Goal: Answer question/provide support: Answer question/provide support

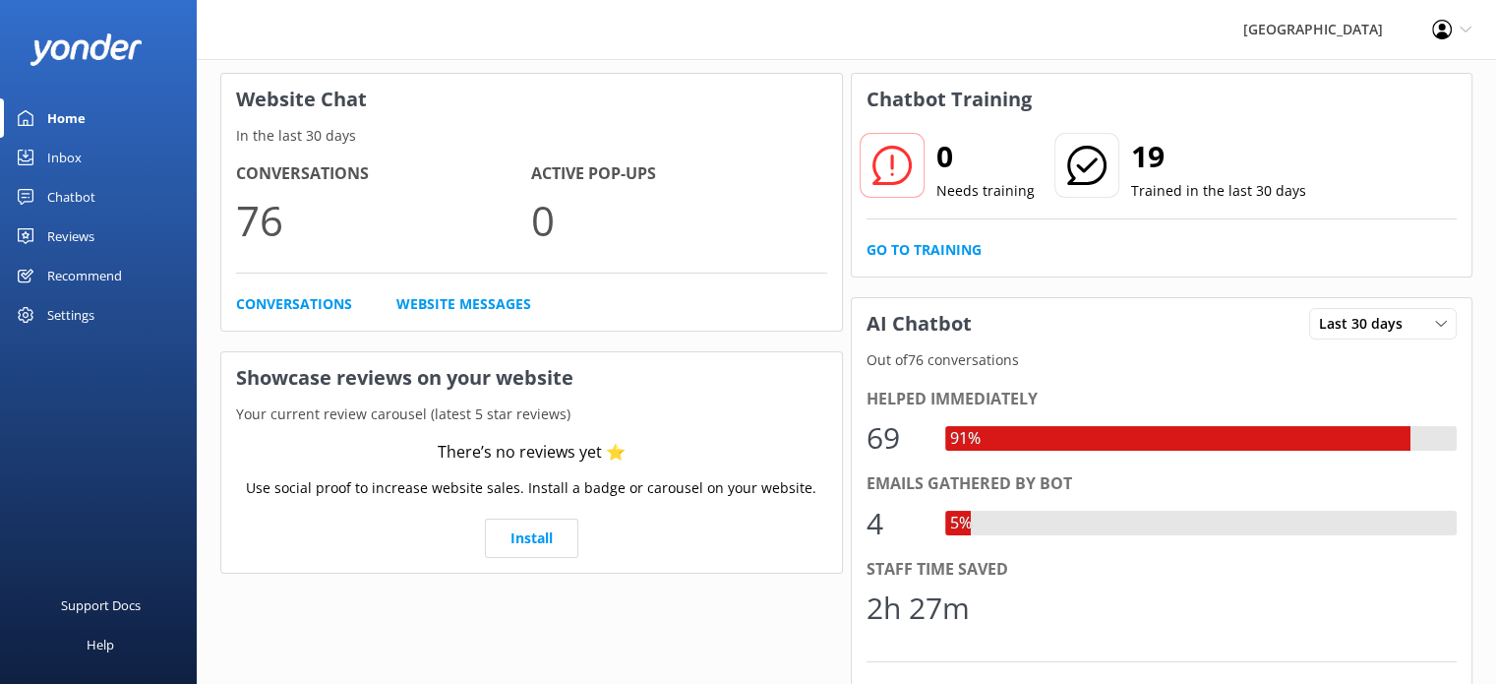
scroll to position [83, 0]
click at [311, 307] on link "Conversations" at bounding box center [294, 304] width 116 height 22
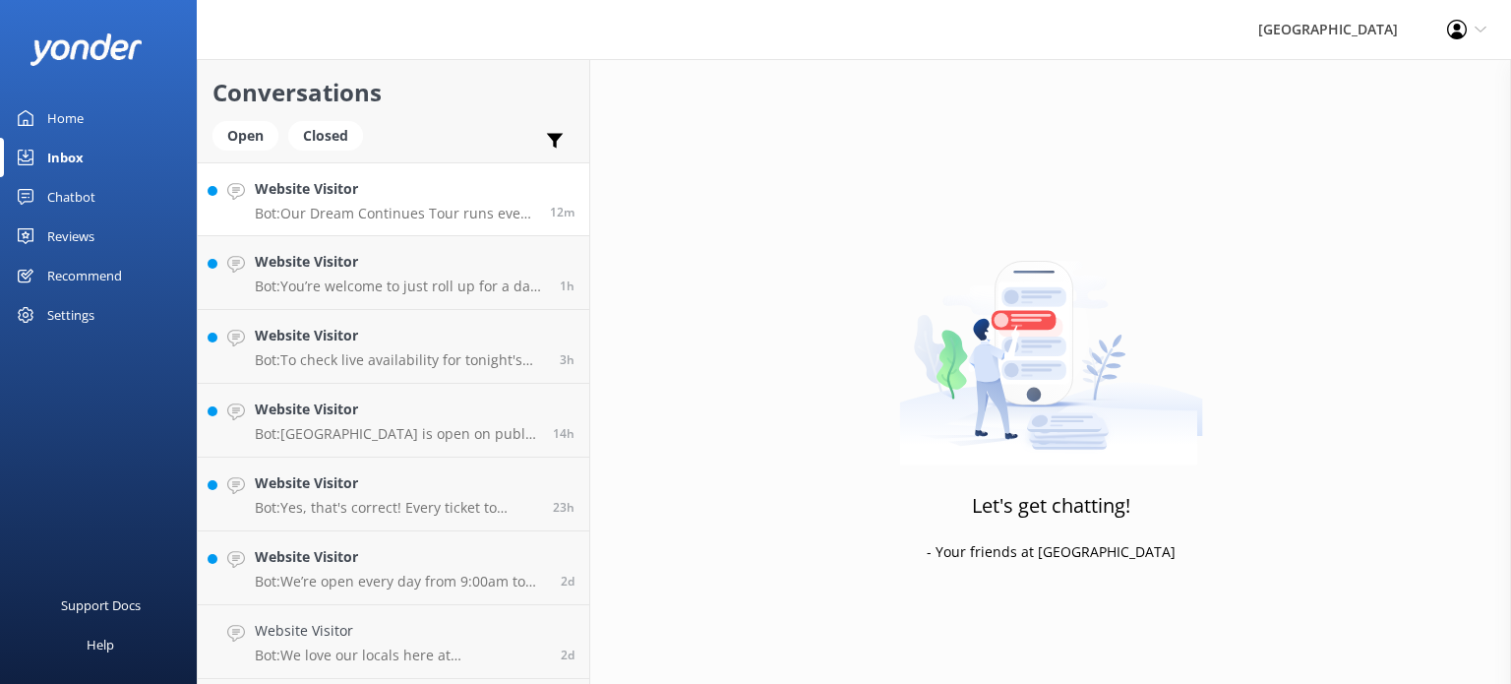
click at [449, 211] on p "Bot: Our Dream Continues Tour runs every 30 minutes from 9:30am to 4:30pm daily…" at bounding box center [395, 214] width 280 height 18
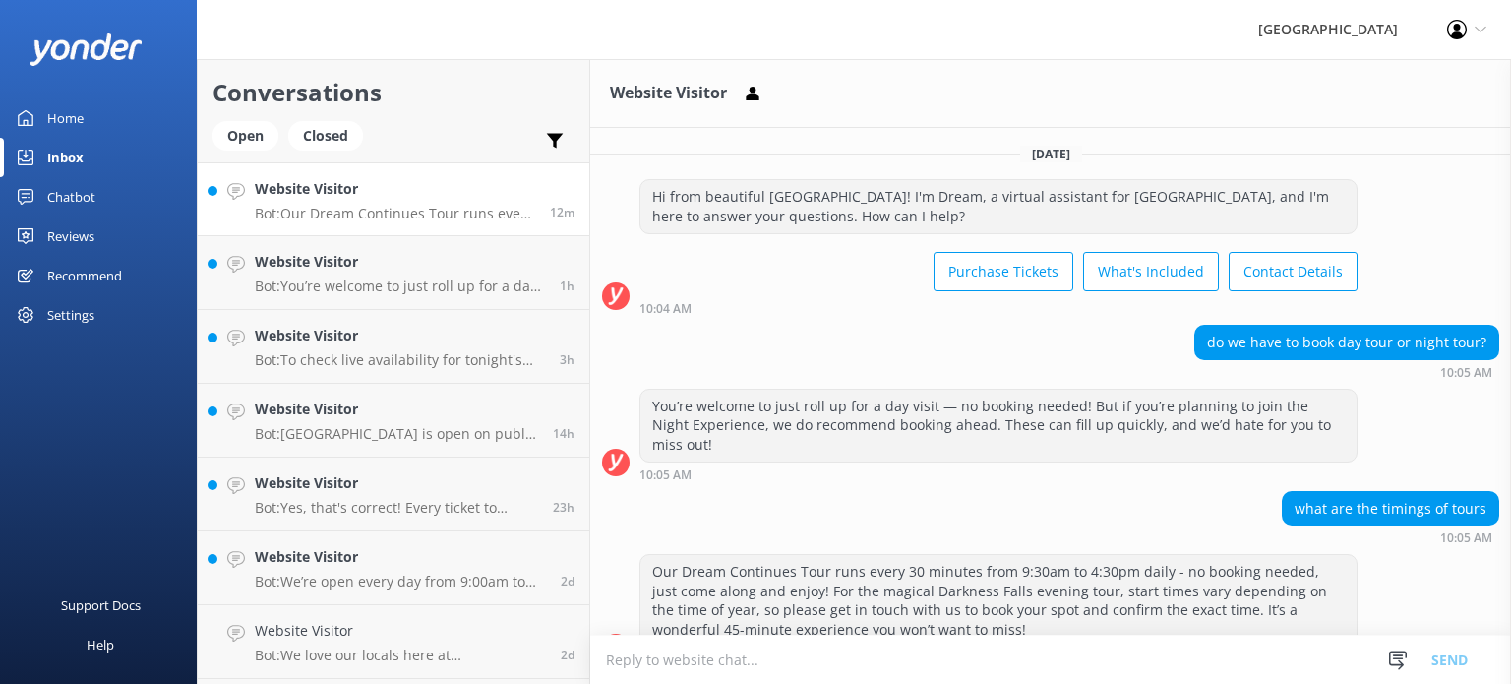
scroll to position [19, 0]
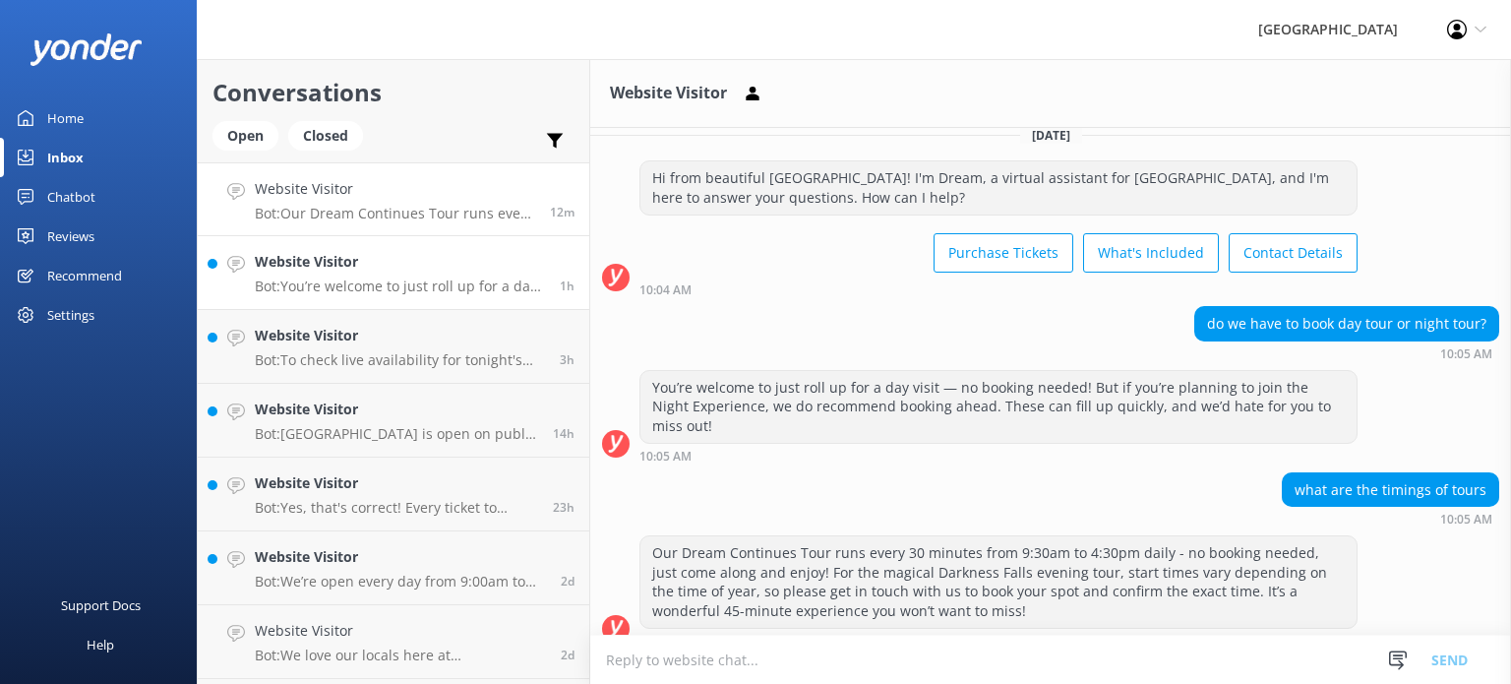
click at [397, 265] on h4 "Website Visitor" at bounding box center [400, 262] width 290 height 22
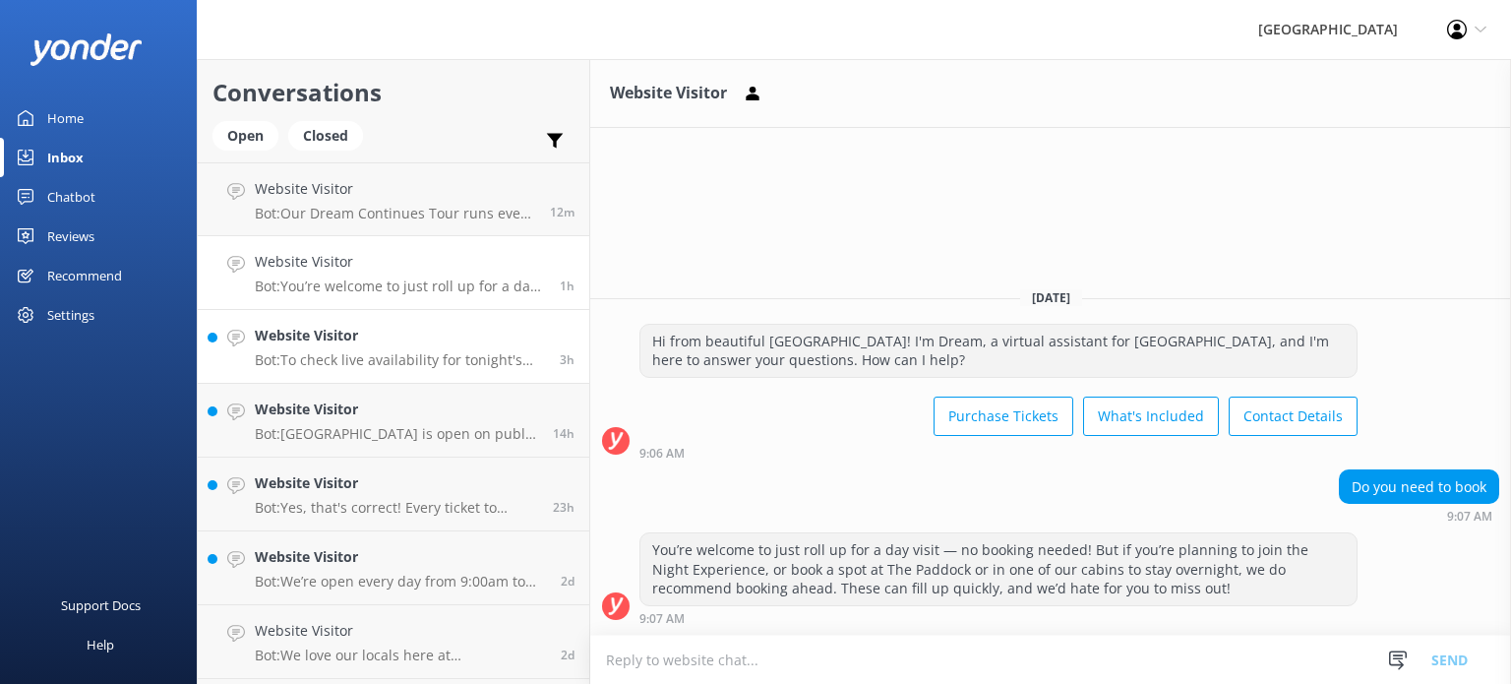
click at [334, 365] on p "Bot: To check live availability for tonight's Night Experience, please visit [U…" at bounding box center [400, 360] width 290 height 18
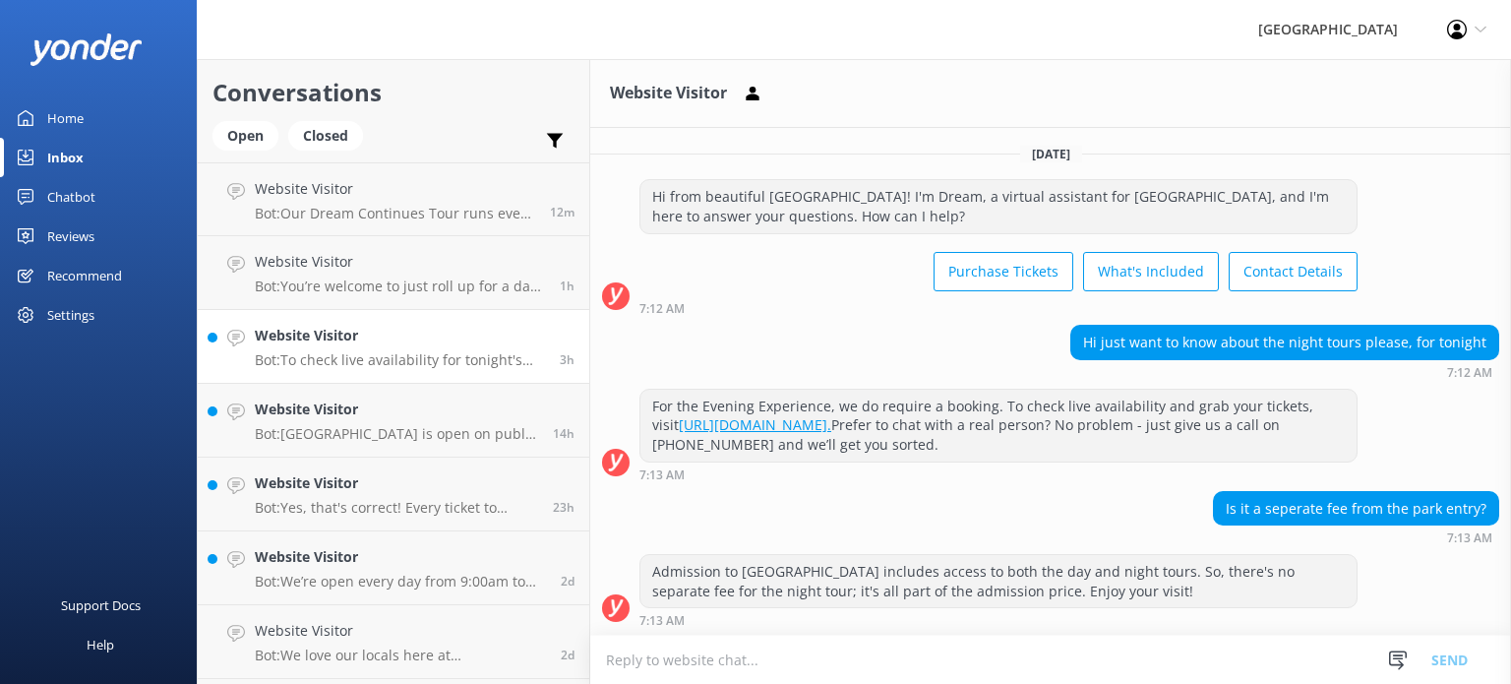
scroll to position [145, 0]
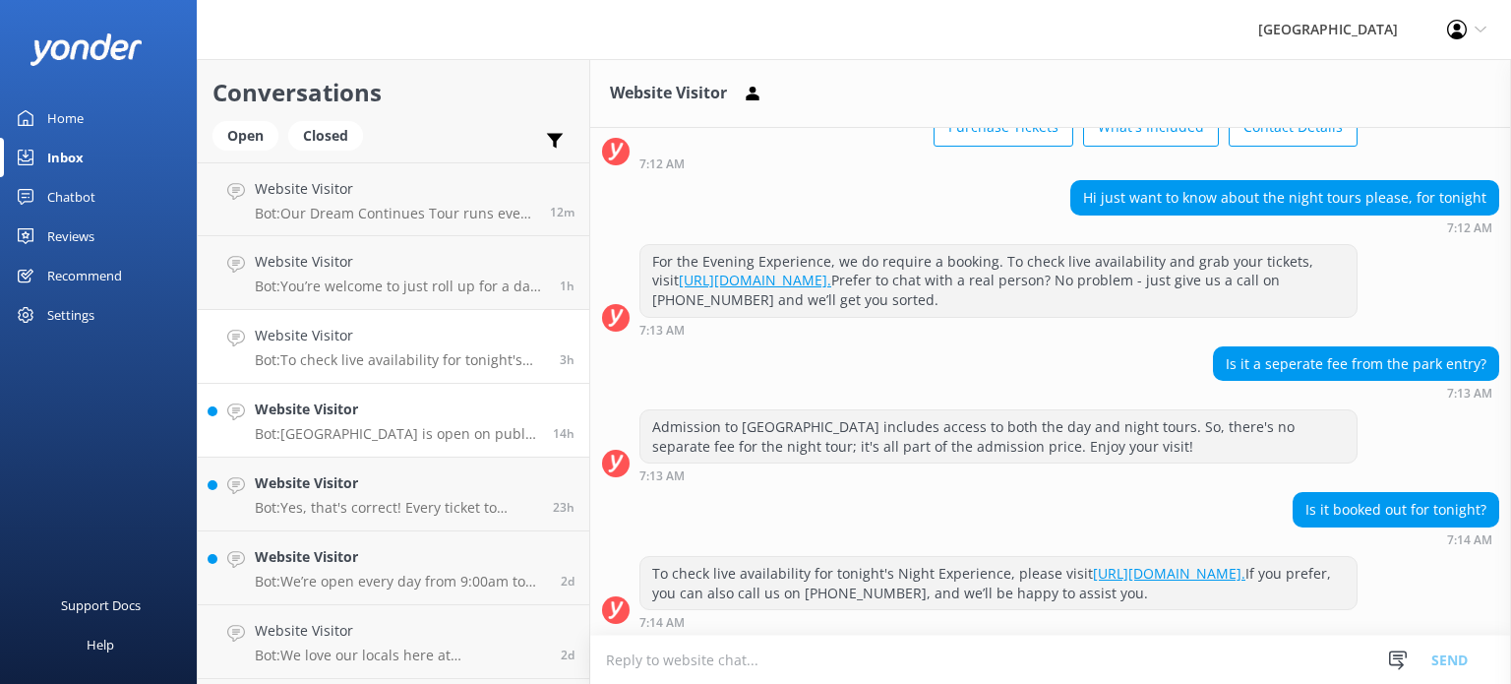
click at [298, 411] on h4 "Website Visitor" at bounding box center [396, 409] width 283 height 22
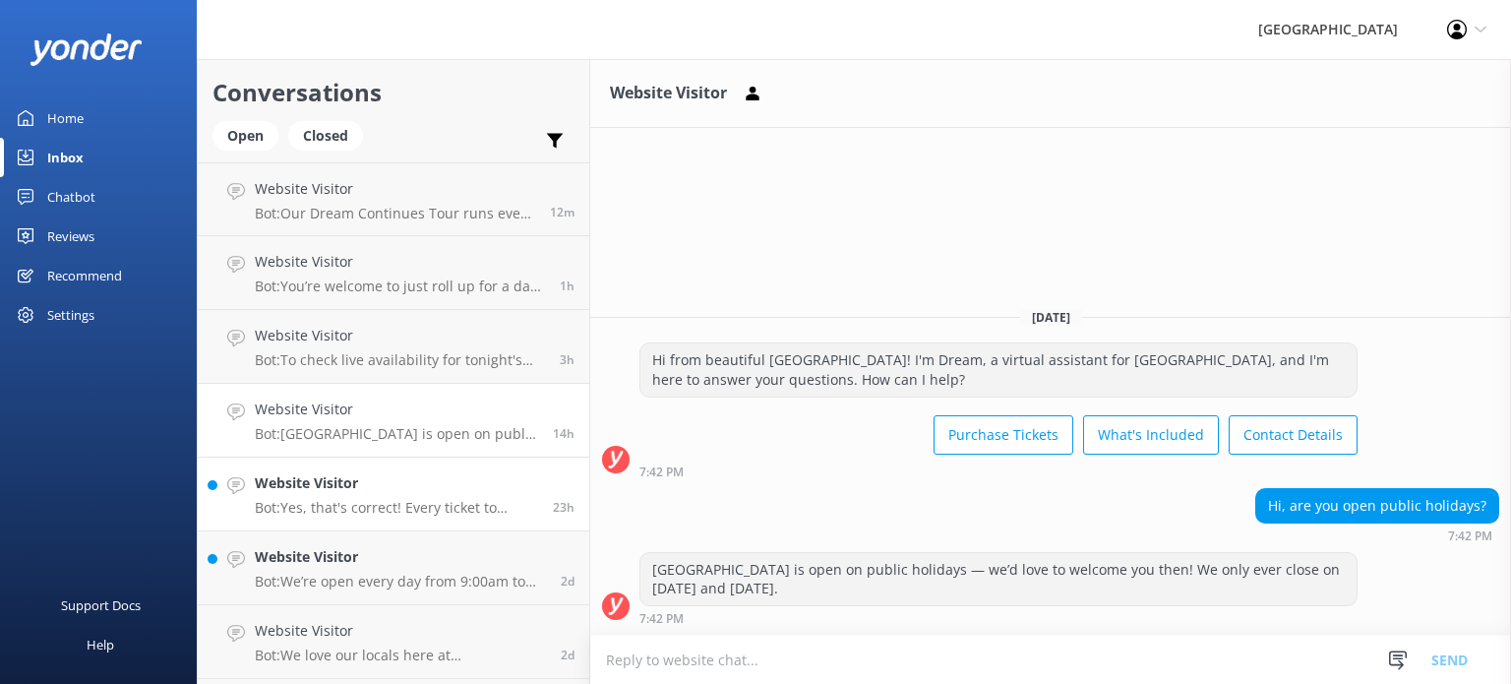
click at [436, 512] on p "Bot: Yes, that's correct! Every ticket to [GEOGRAPHIC_DATA] includes free retur…" at bounding box center [396, 508] width 283 height 18
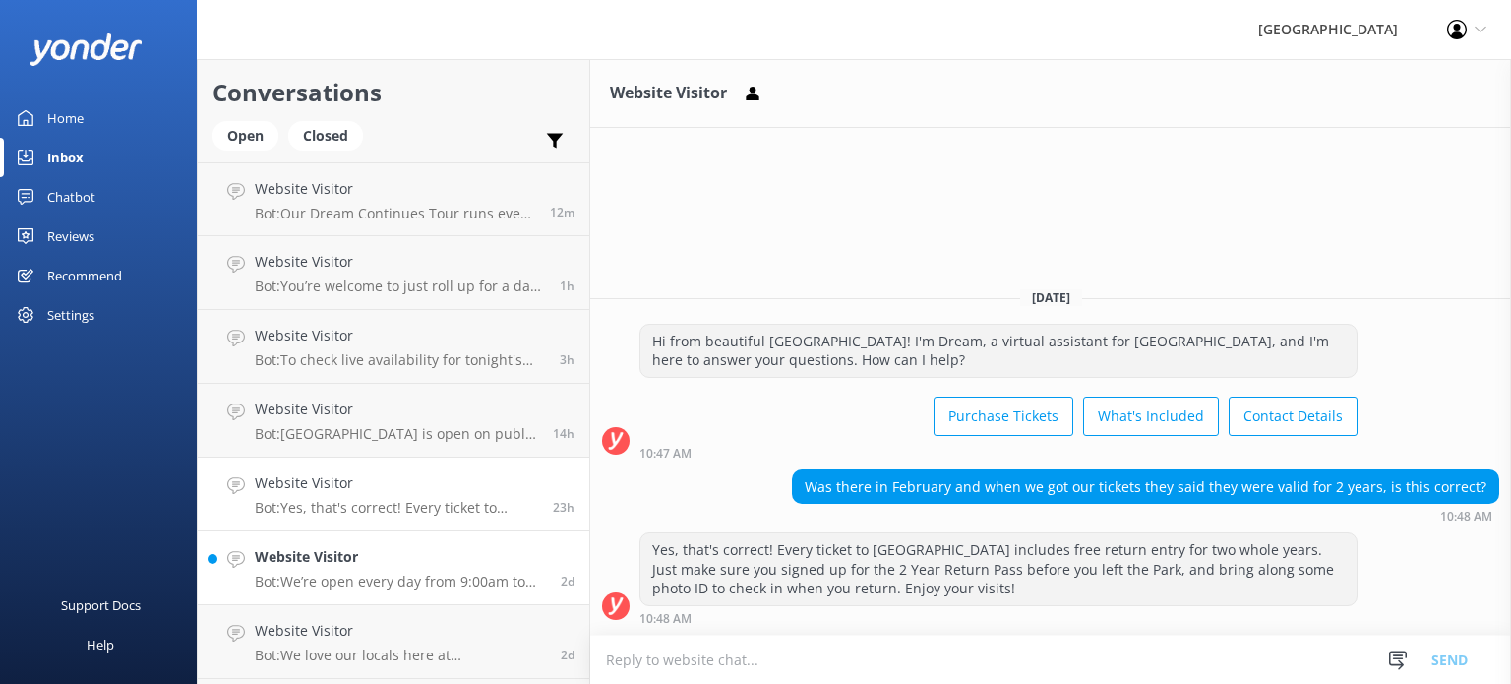
click at [379, 570] on div "Website Visitor Bot: We’re open every day from 9:00am to 7:30pm, giving you ple…" at bounding box center [400, 567] width 291 height 43
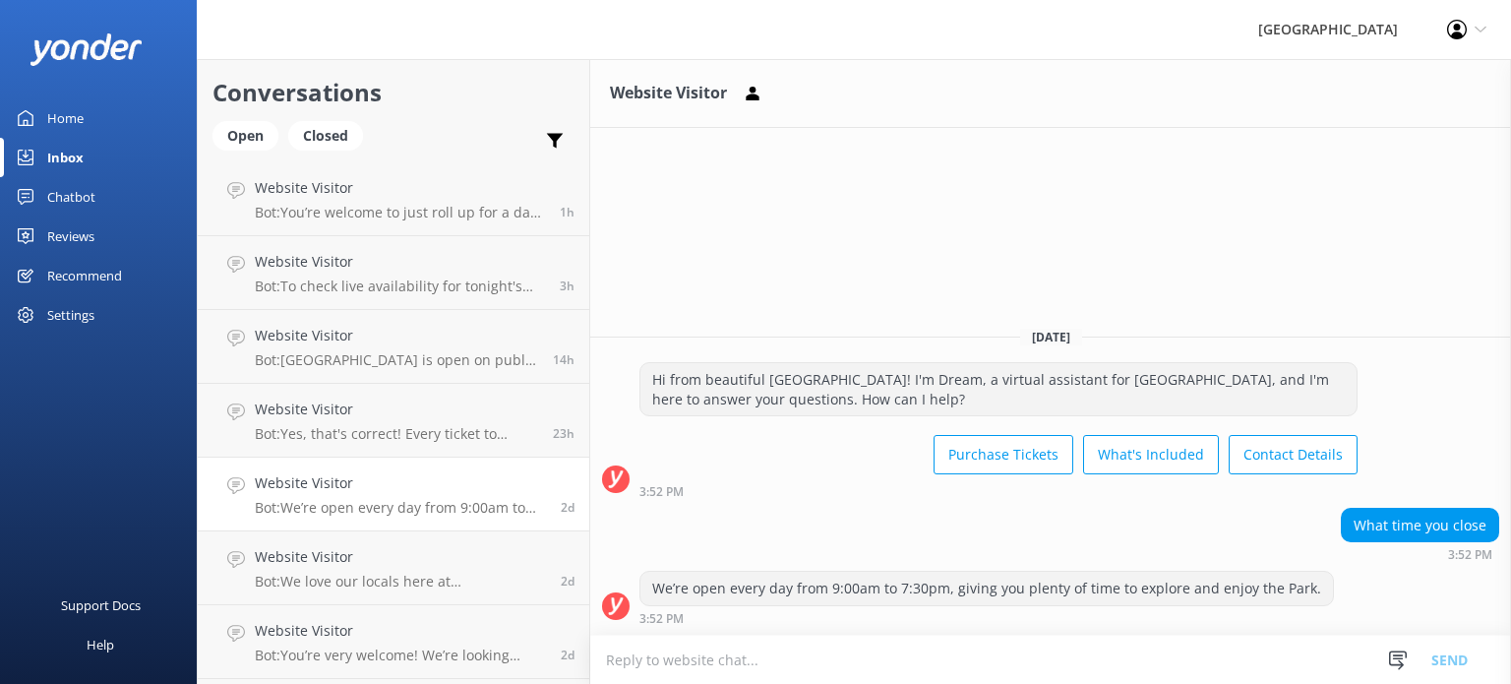
scroll to position [83, 0]
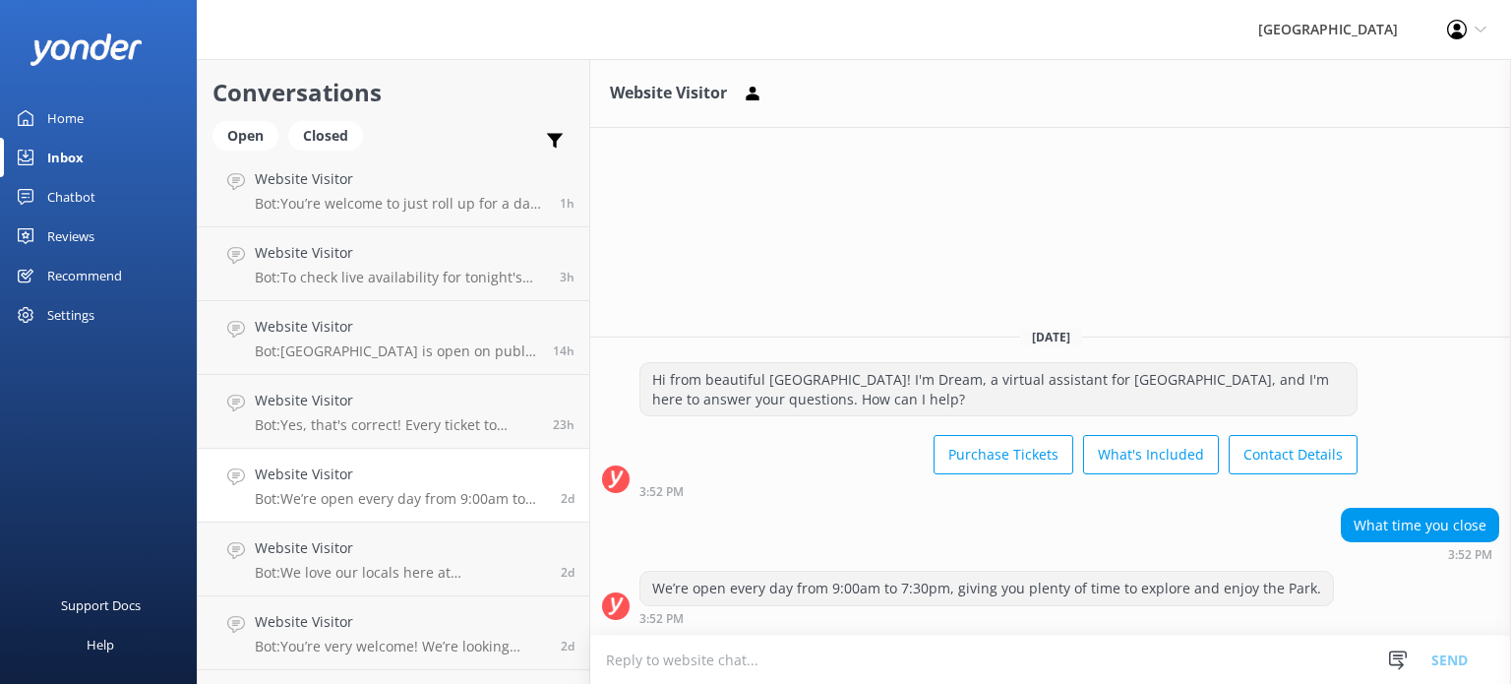
click at [379, 570] on p "Bot: We love our locals here at [GEOGRAPHIC_DATA]. Although we don't have an of…" at bounding box center [400, 573] width 291 height 18
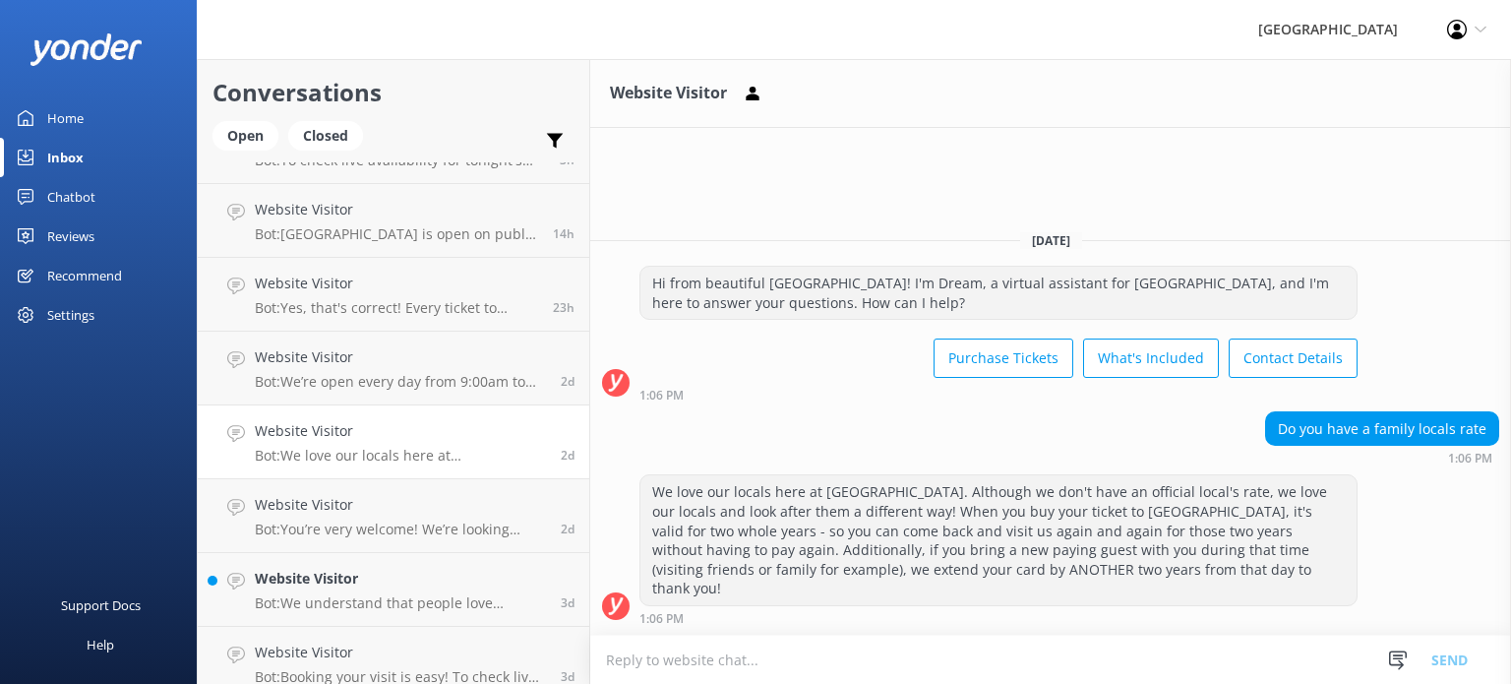
scroll to position [201, 0]
click at [364, 509] on h4 "Website Visitor" at bounding box center [400, 504] width 291 height 22
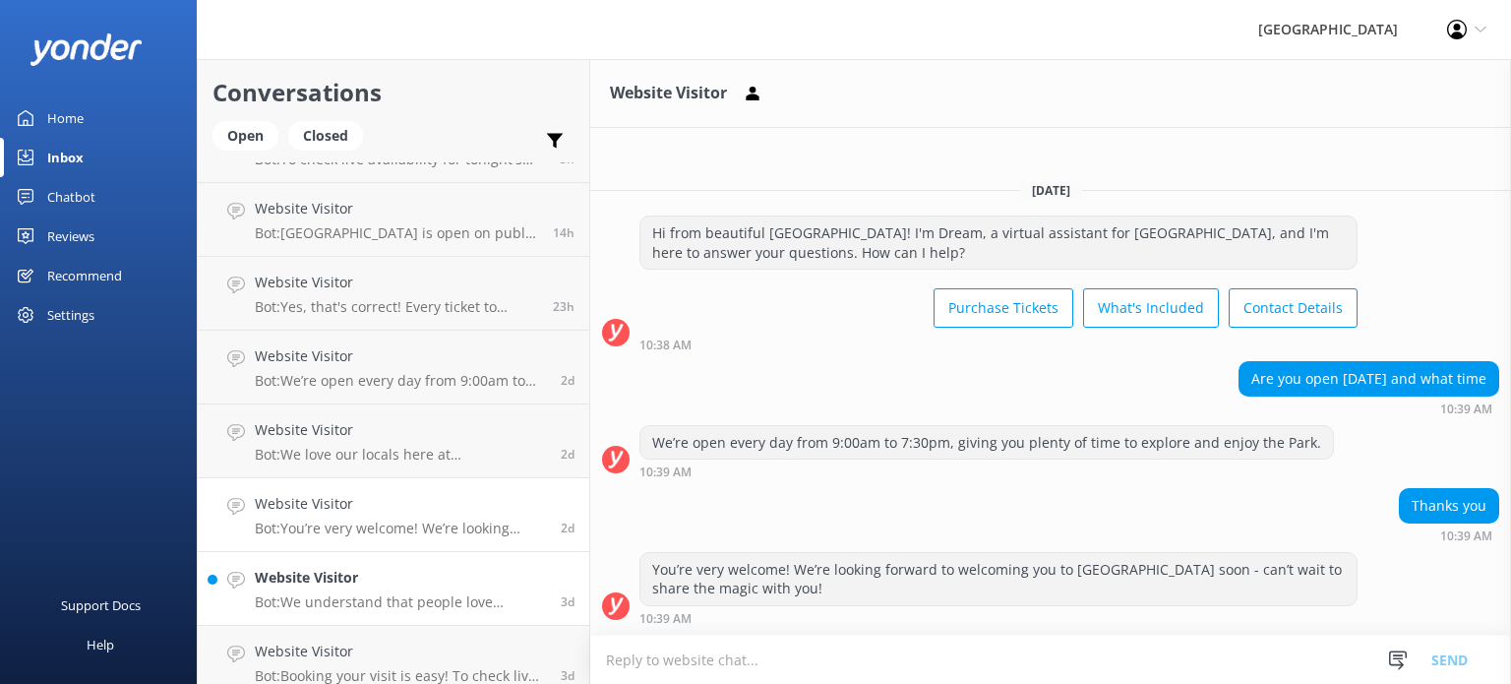
click at [326, 589] on div "Website Visitor Bot: We understand that people love travelling with their furry…" at bounding box center [400, 588] width 291 height 43
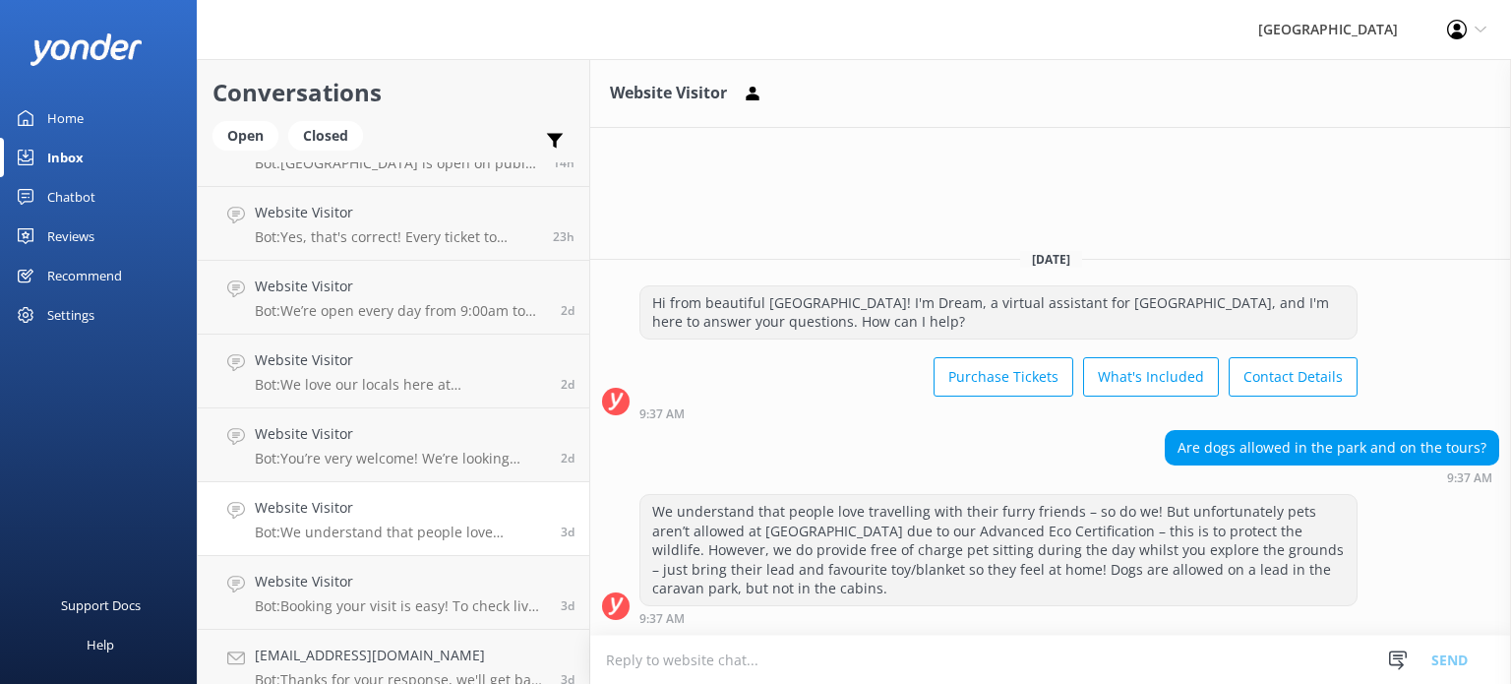
scroll to position [289, 0]
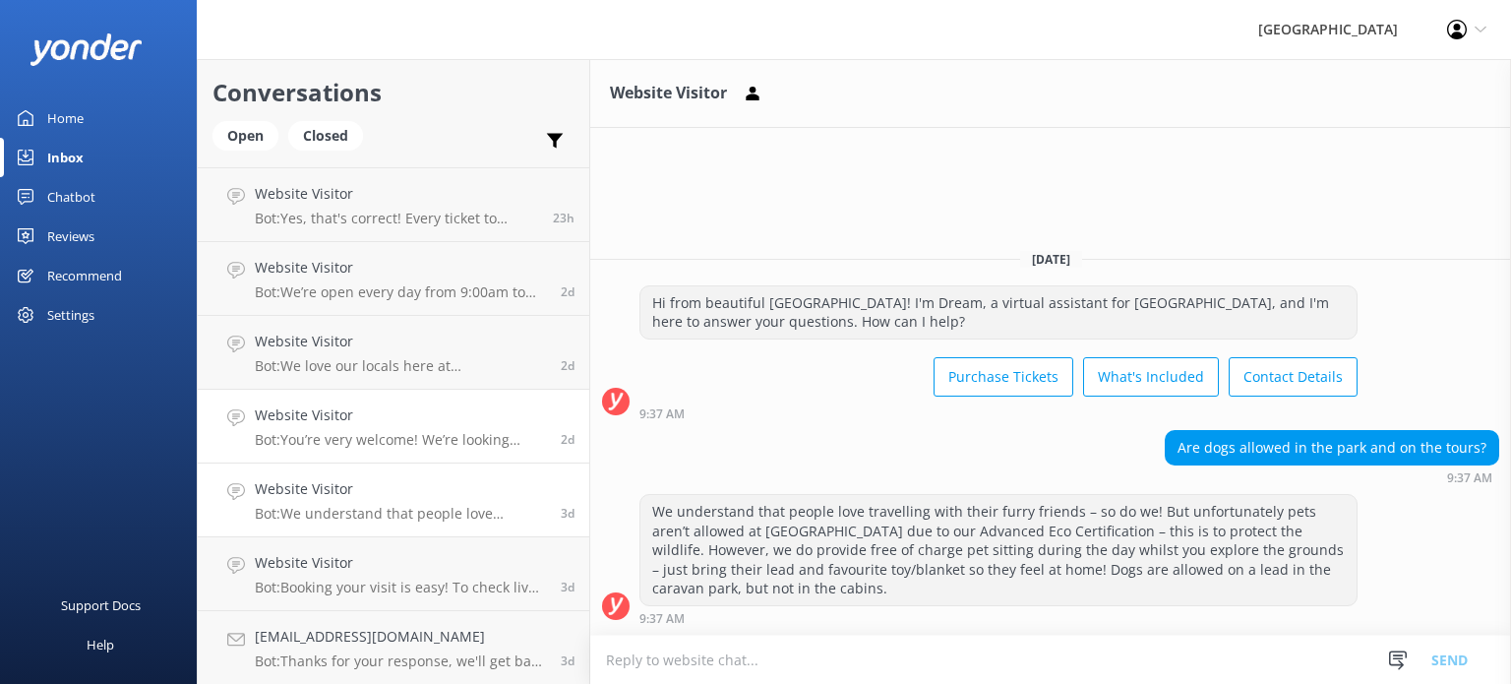
click at [421, 438] on p "Bot: You’re very welcome! We’re looking forward to welcoming you to [GEOGRAPHIC…" at bounding box center [400, 440] width 291 height 18
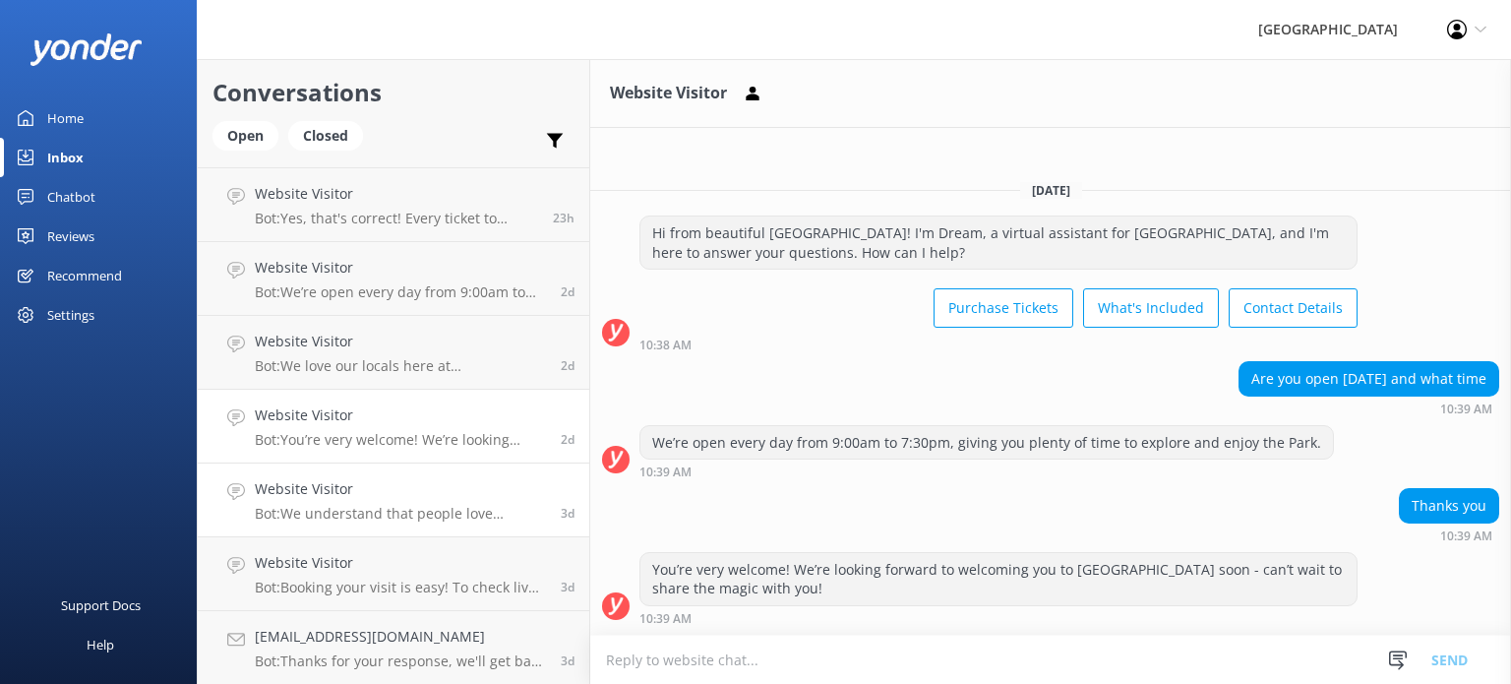
click at [386, 525] on link "Website Visitor Bot: We understand that people love travelling with their furry…" at bounding box center [393, 500] width 391 height 74
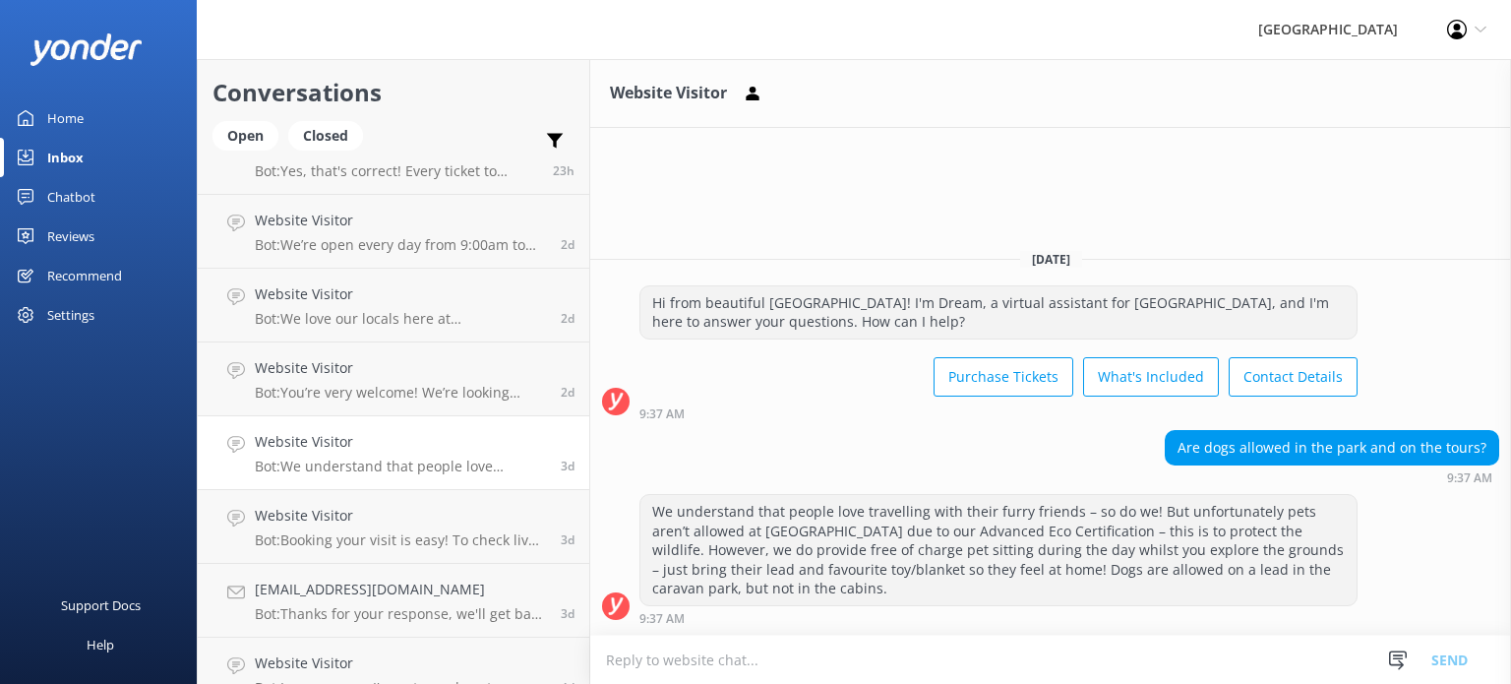
scroll to position [352, 0]
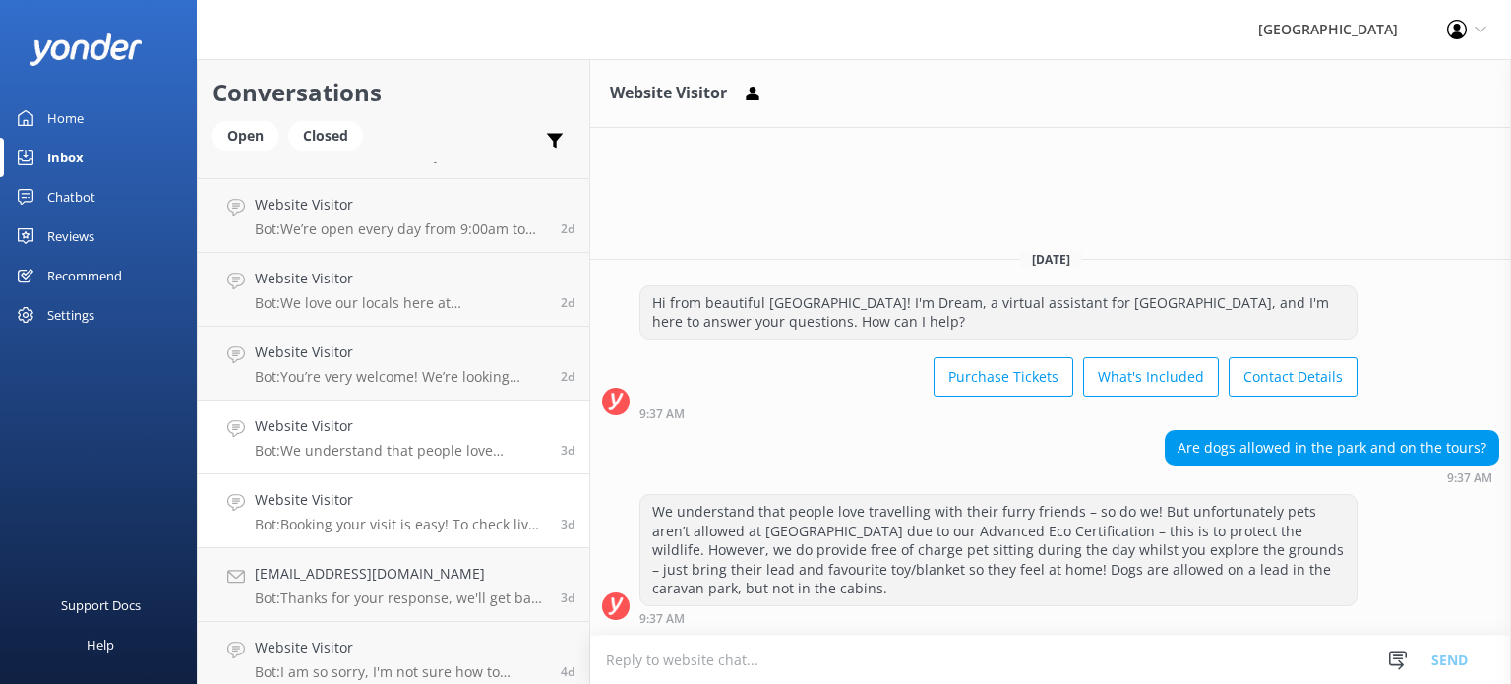
click at [382, 523] on p "Bot: Booking your visit is easy! To check live availability and grab your ticke…" at bounding box center [400, 524] width 291 height 18
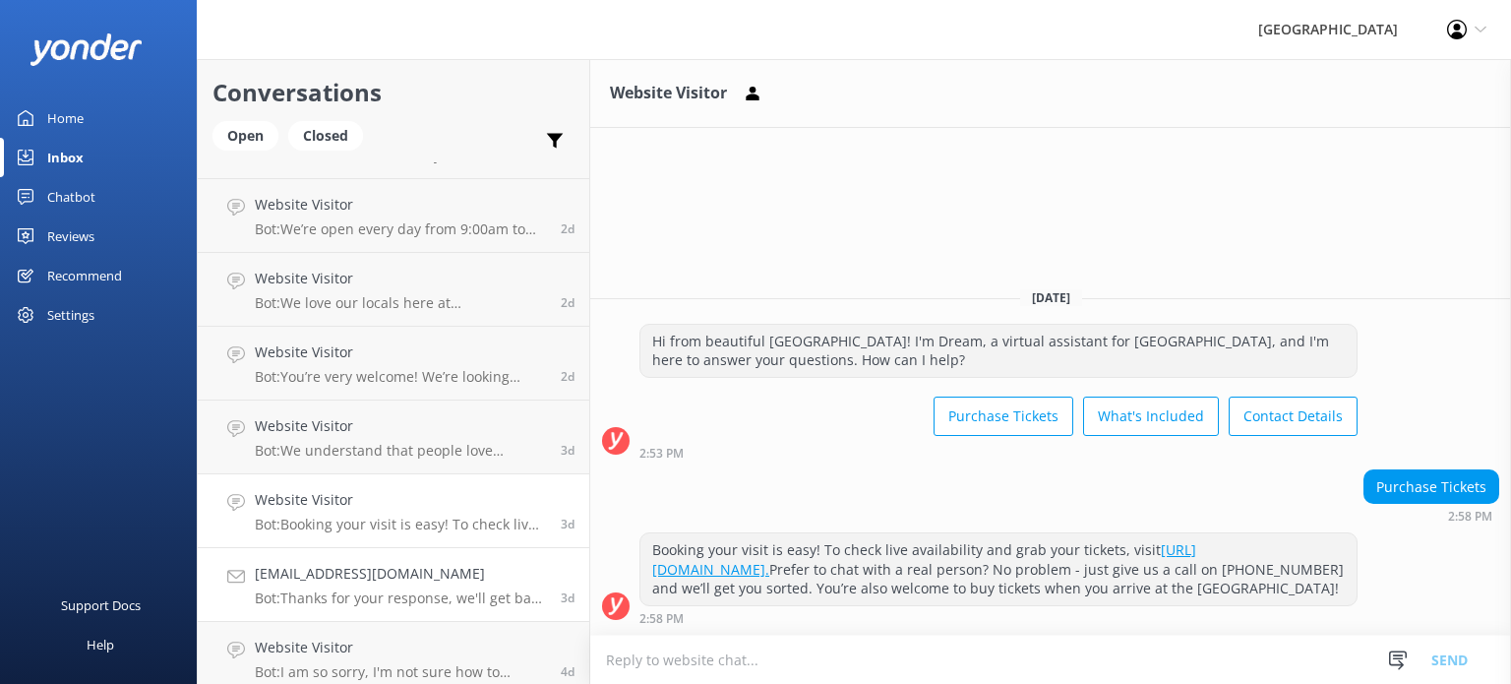
click at [347, 573] on h4 "[EMAIL_ADDRESS][DOMAIN_NAME]" at bounding box center [400, 574] width 291 height 22
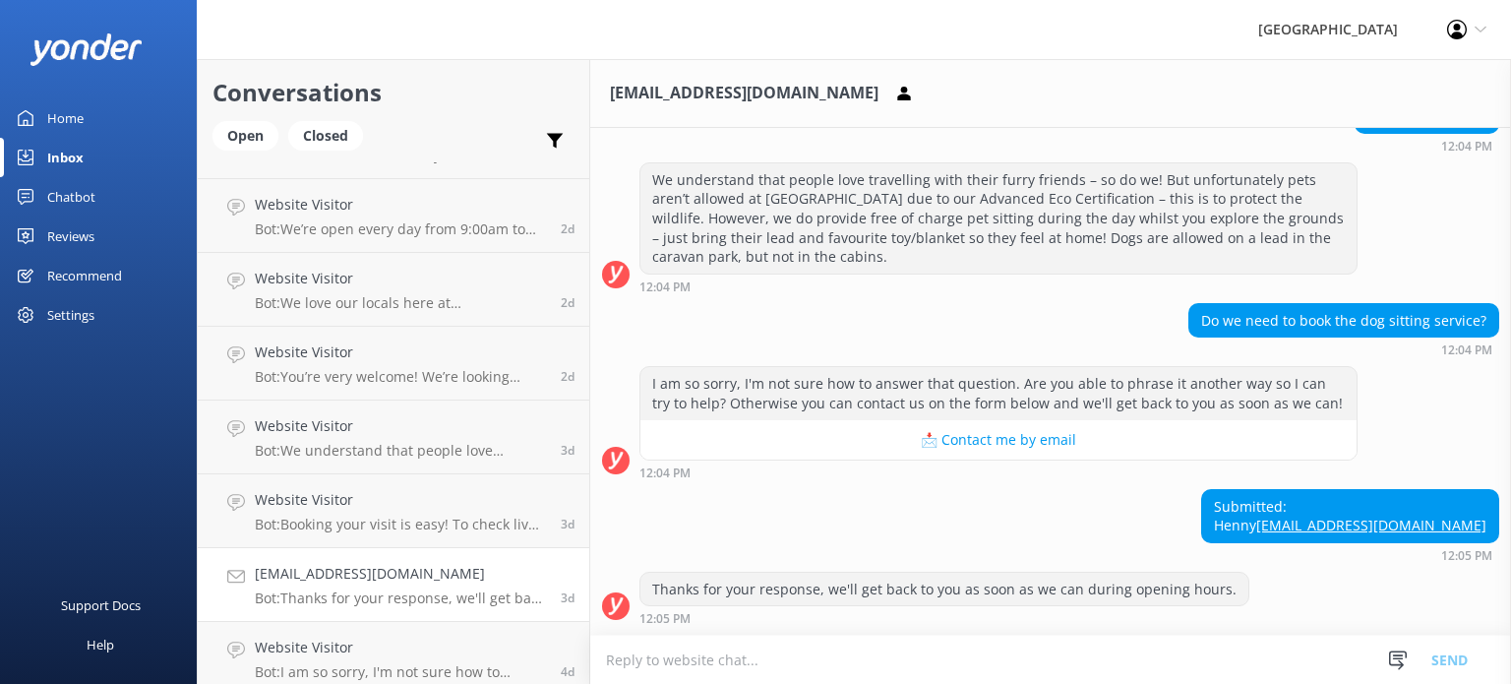
scroll to position [242, 0]
type textarea "h"
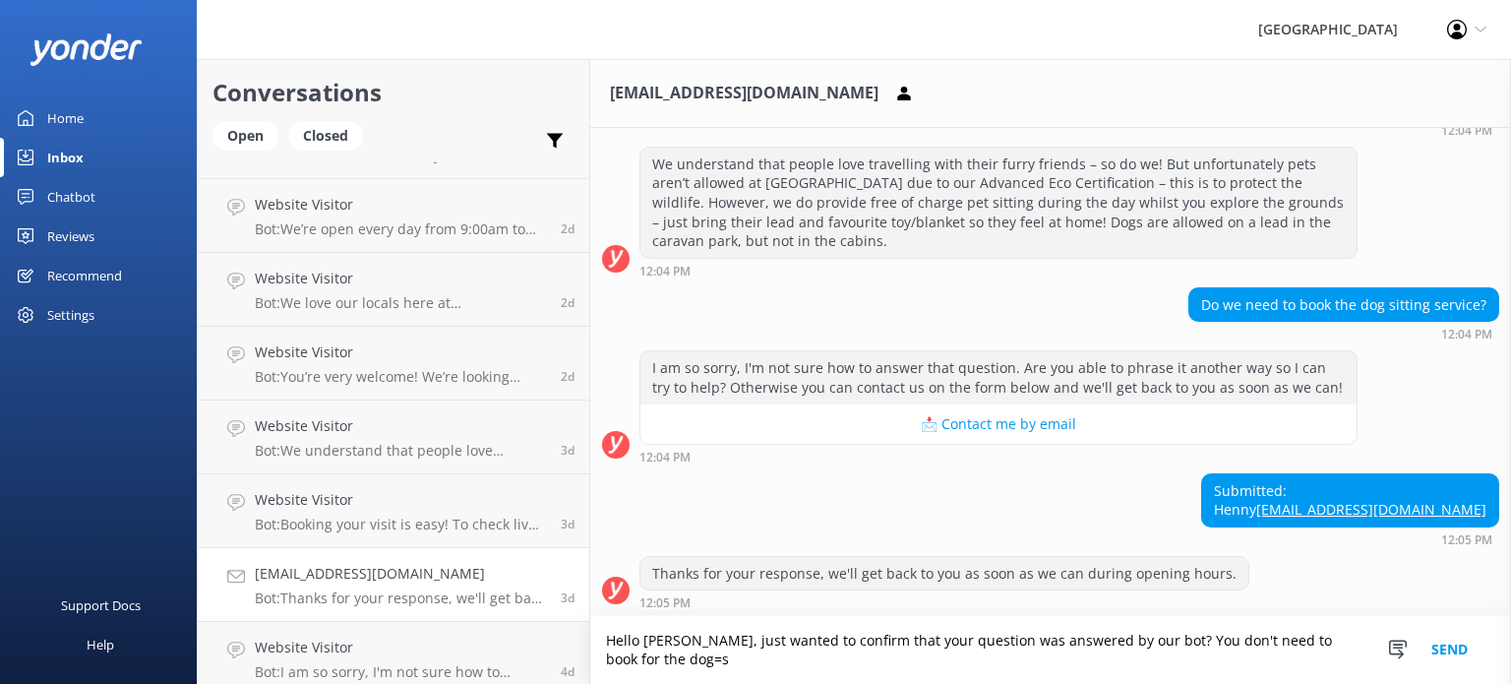
scroll to position [262, 0]
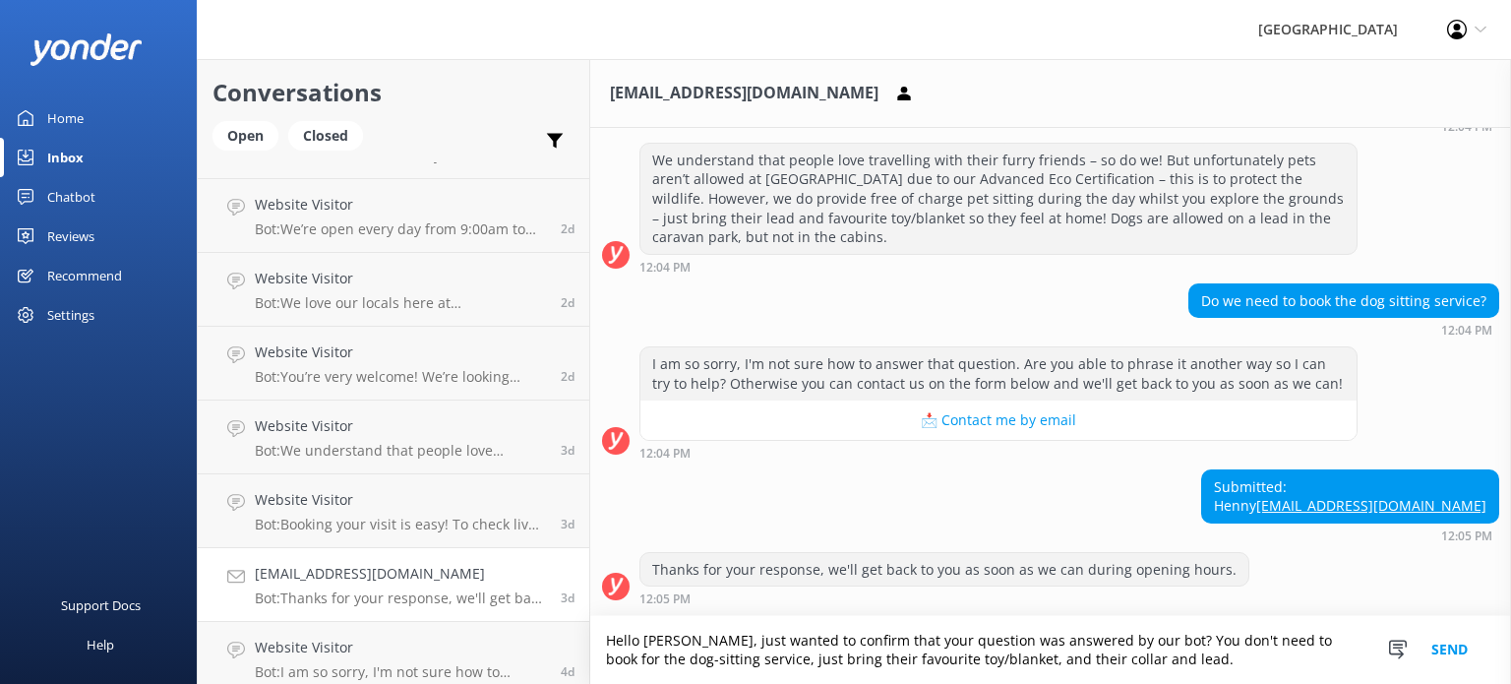
click at [718, 656] on textarea "Hello [PERSON_NAME], just wanted to confirm that your question was answered by …" at bounding box center [1050, 650] width 921 height 68
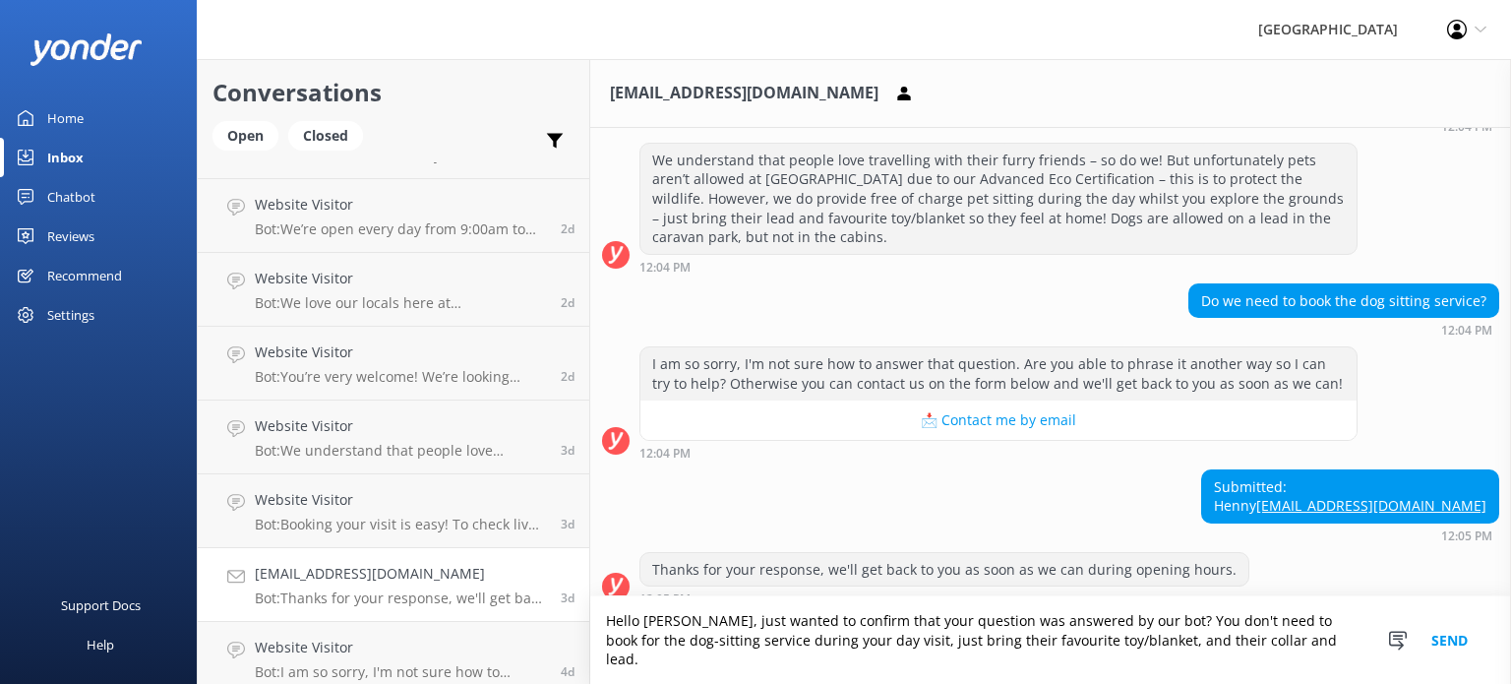
type textarea "Hello [PERSON_NAME], just wanted to confirm that your question was answered by …"
click at [1456, 649] on button "Send" at bounding box center [1450, 640] width 74 height 88
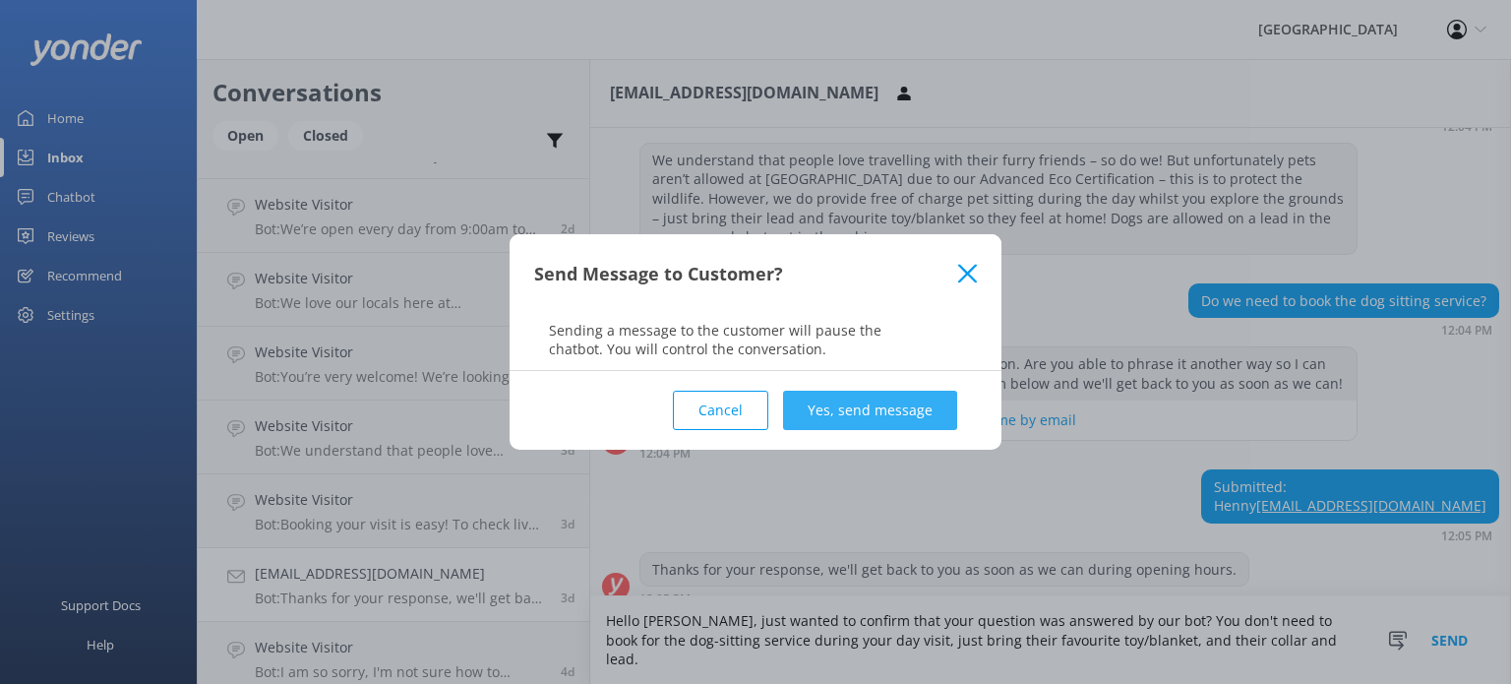
click at [849, 414] on button "Yes, send message" at bounding box center [870, 410] width 174 height 39
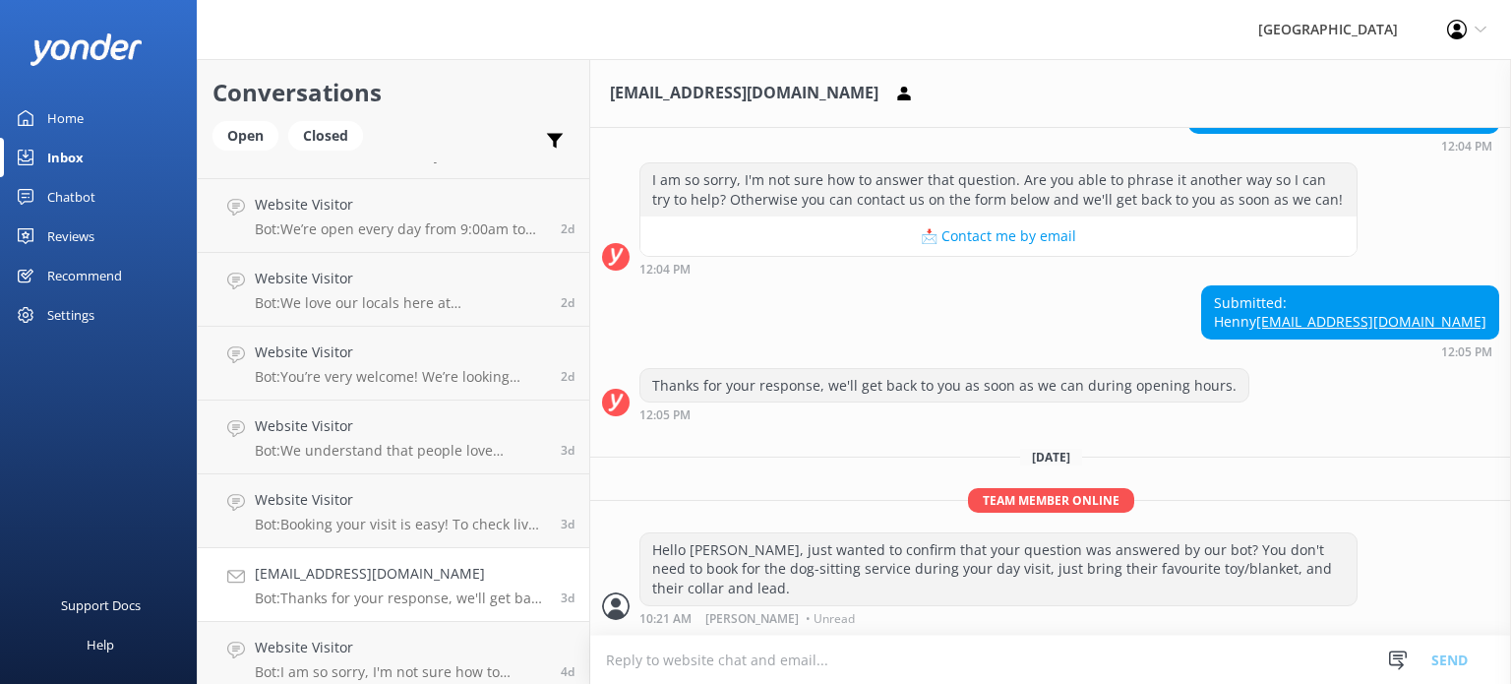
scroll to position [445, 0]
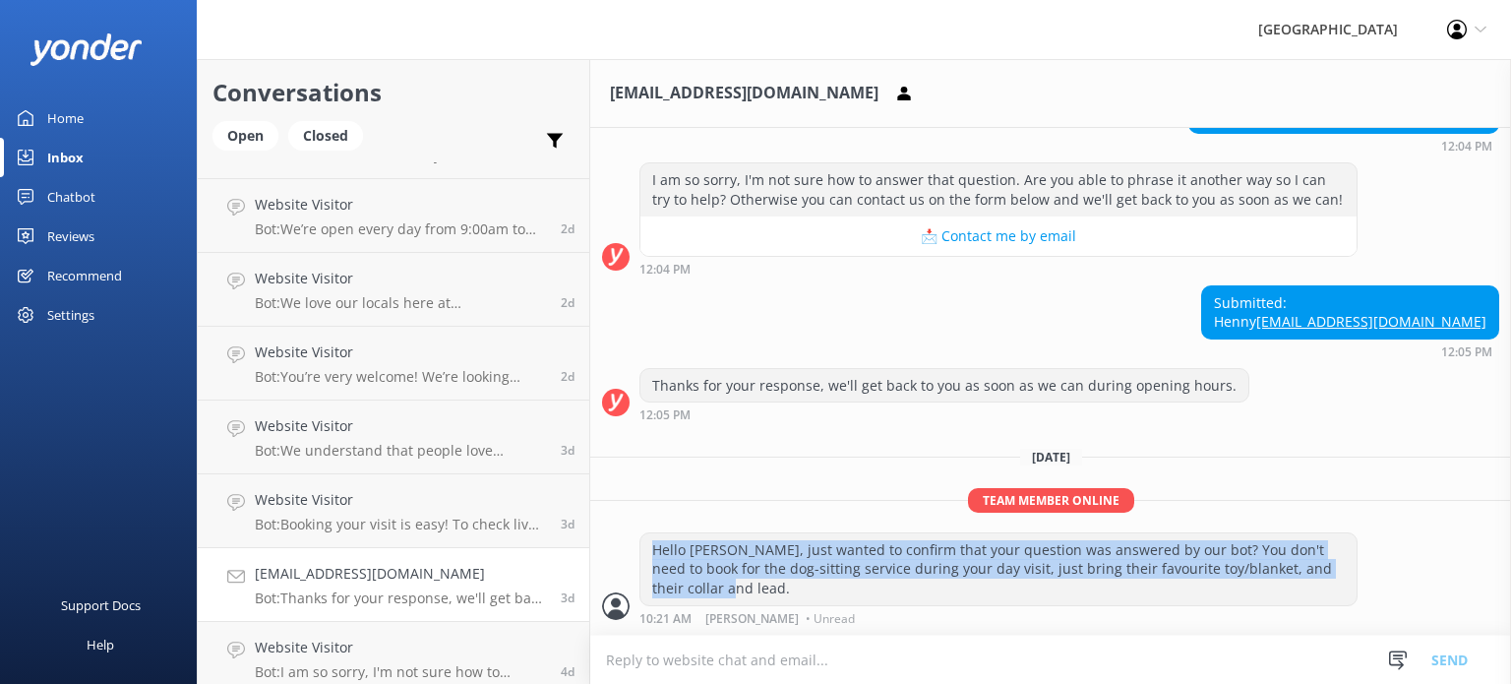
drag, startPoint x: 695, startPoint y: 585, endPoint x: 653, endPoint y: 550, distance: 55.2
click at [653, 550] on div "Hello [PERSON_NAME], just wanted to confirm that your question was answered by …" at bounding box center [998, 569] width 716 height 72
copy div "Hello [PERSON_NAME], just wanted to confirm that your question was answered by …"
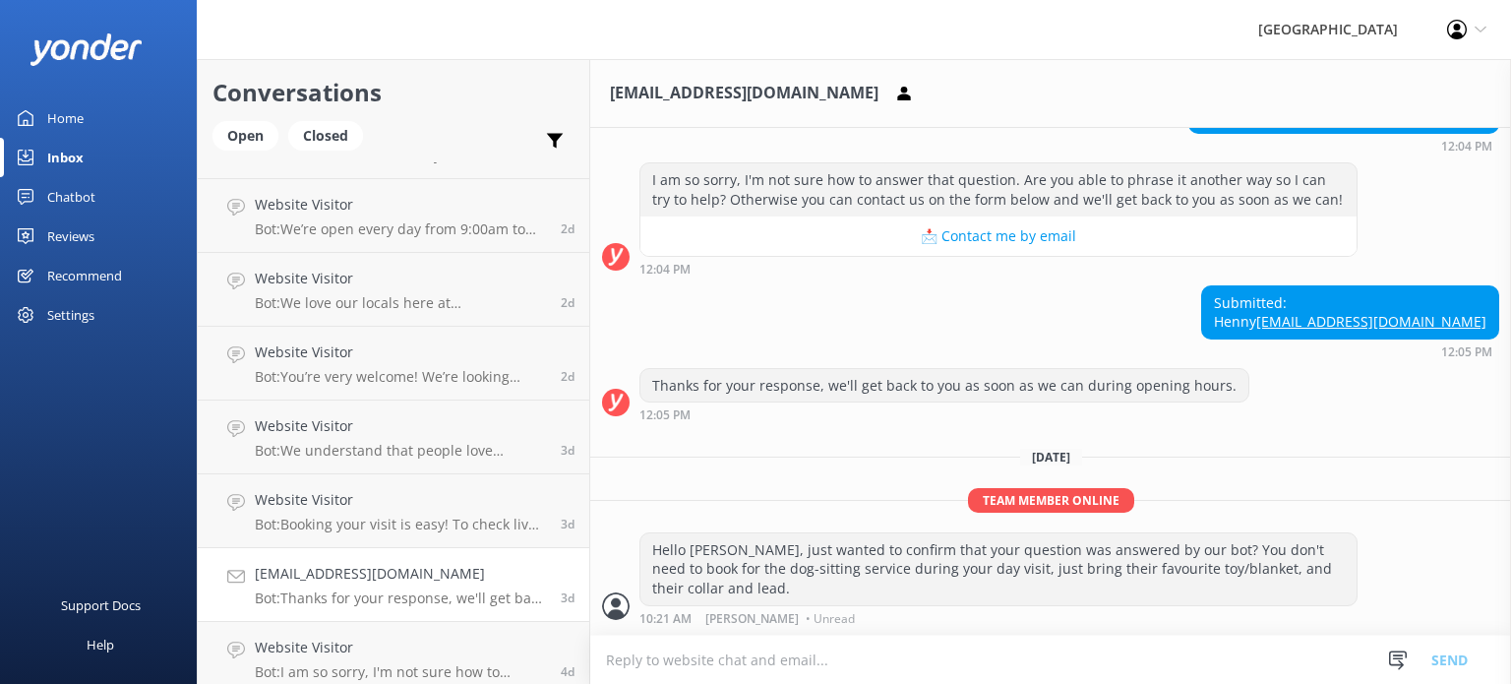
click at [868, 664] on textarea at bounding box center [1050, 659] width 921 height 48
paste textarea "Hello [PERSON_NAME], just wanted to confirm that your question was answered by …"
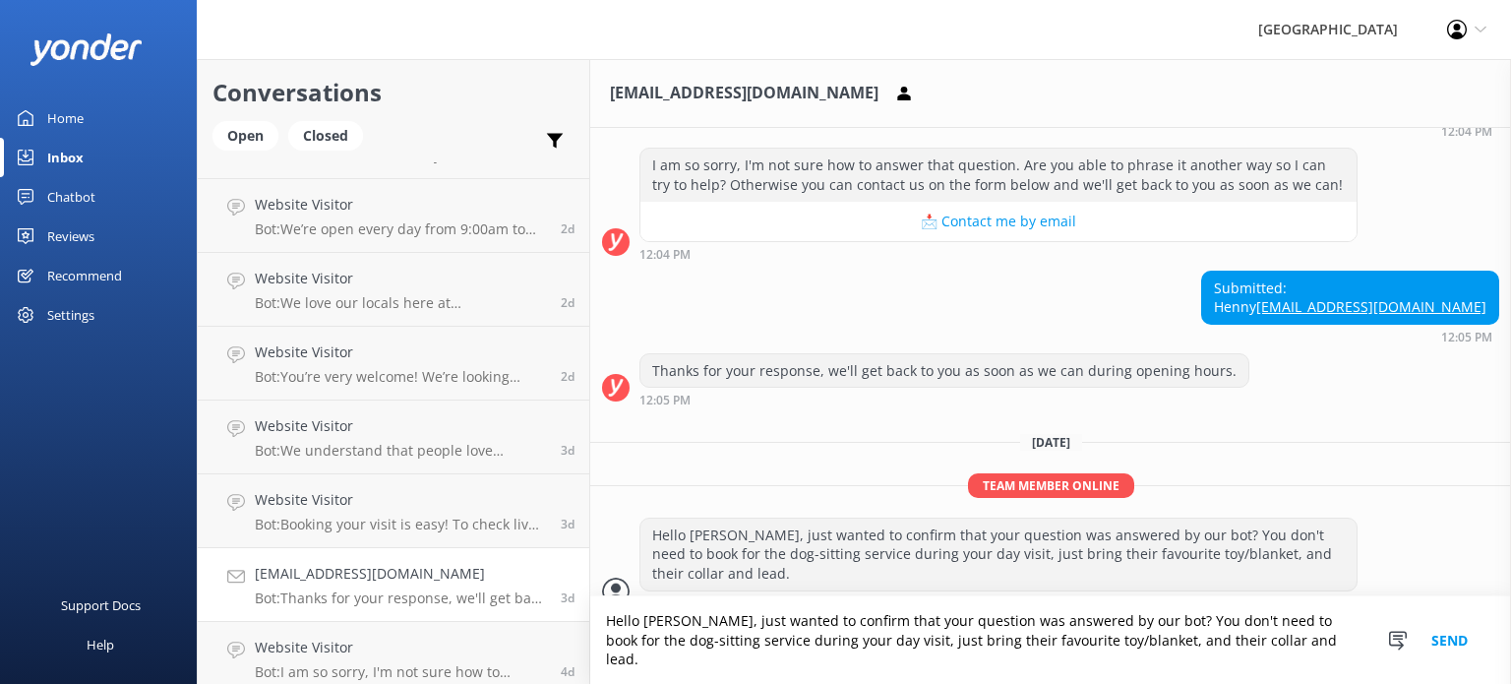
scroll to position [464, 0]
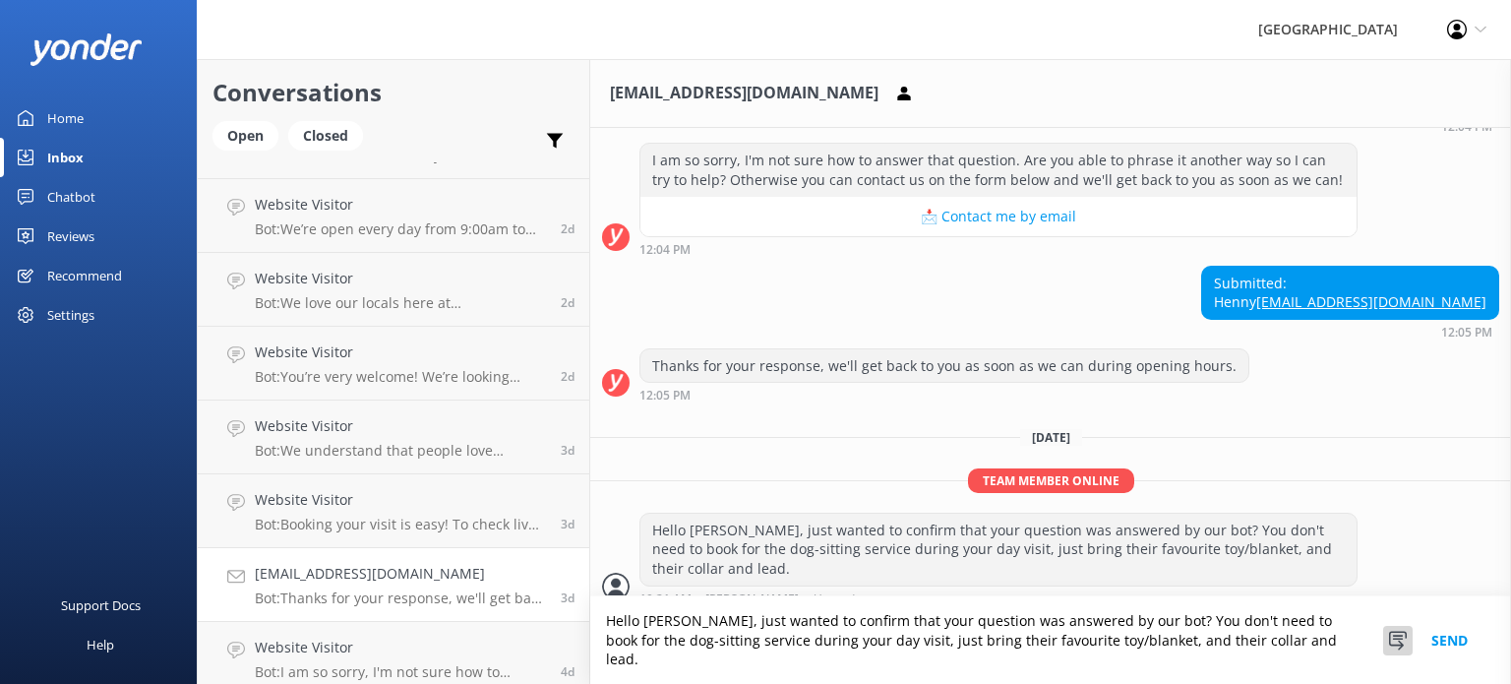
type textarea "Hello [PERSON_NAME], just wanted to confirm that your question was answered by …"
click at [1409, 646] on div at bounding box center [1398, 641] width 30 height 30
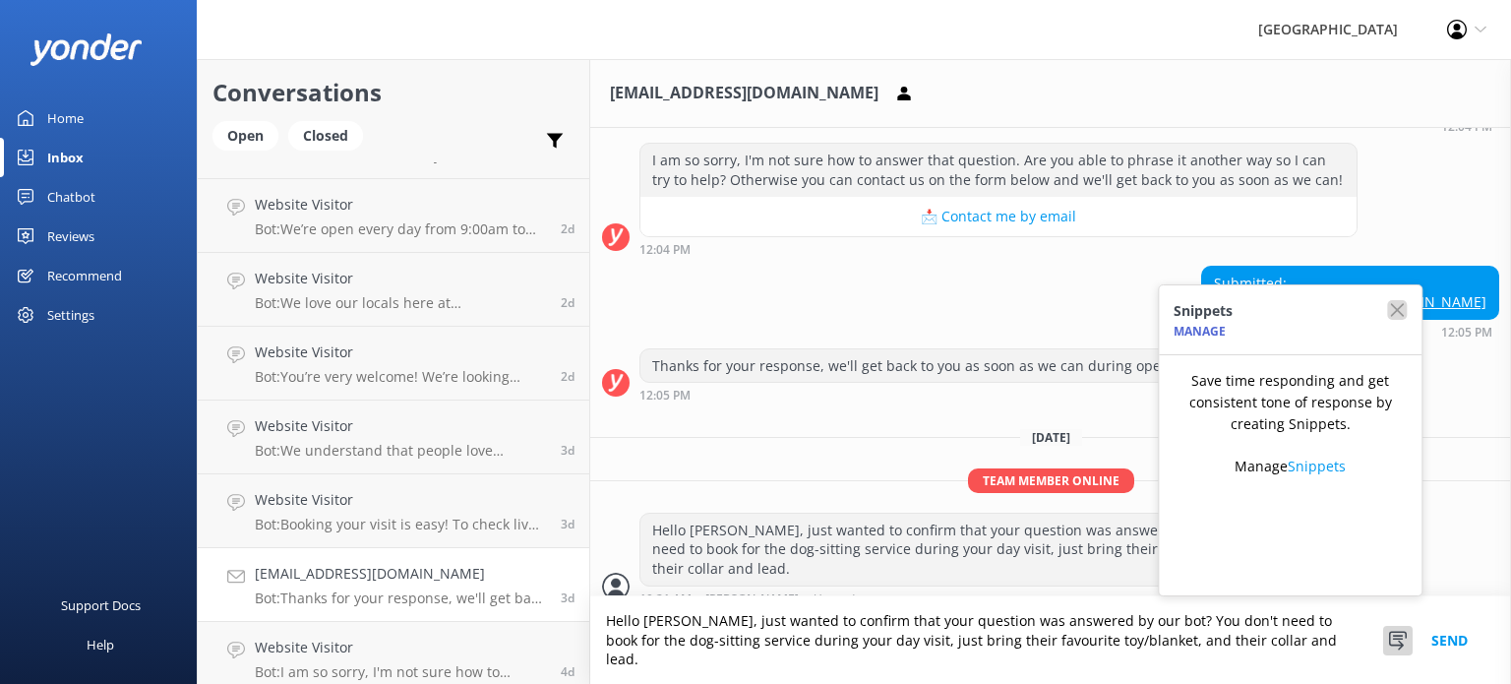
click at [1391, 320] on icon "button" at bounding box center [1397, 310] width 20 height 20
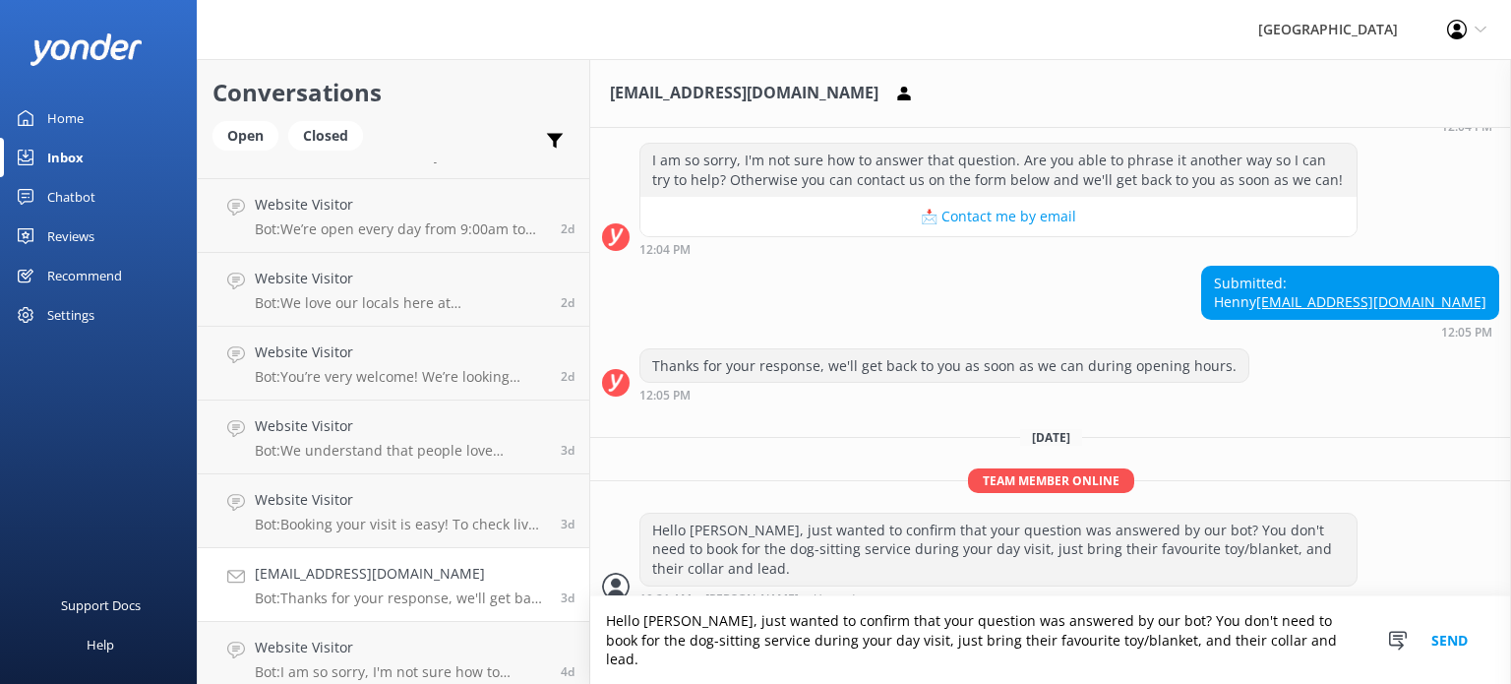
click at [1100, 644] on textarea "Hello [PERSON_NAME], just wanted to confirm that your question was answered by …" at bounding box center [1050, 640] width 921 height 88
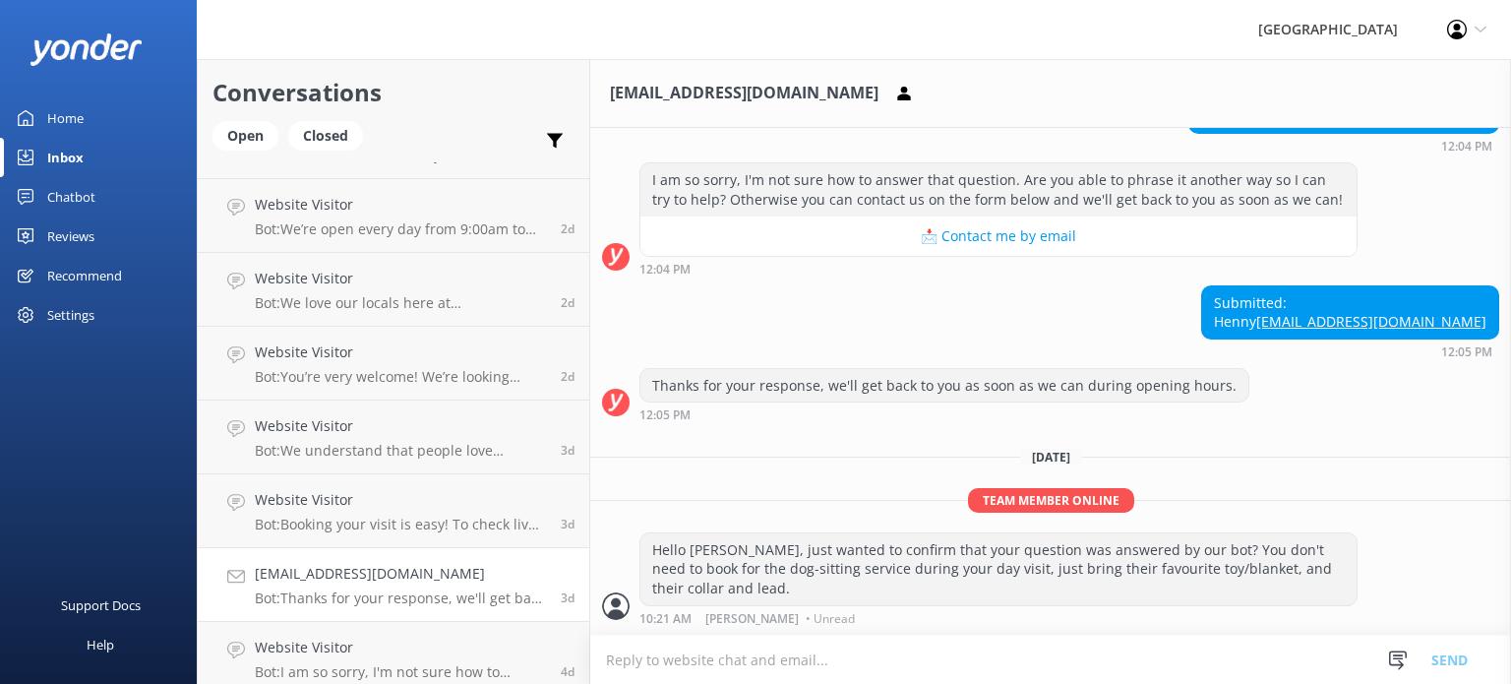
scroll to position [445, 0]
click at [380, 501] on h4 "Website Visitor" at bounding box center [400, 500] width 291 height 22
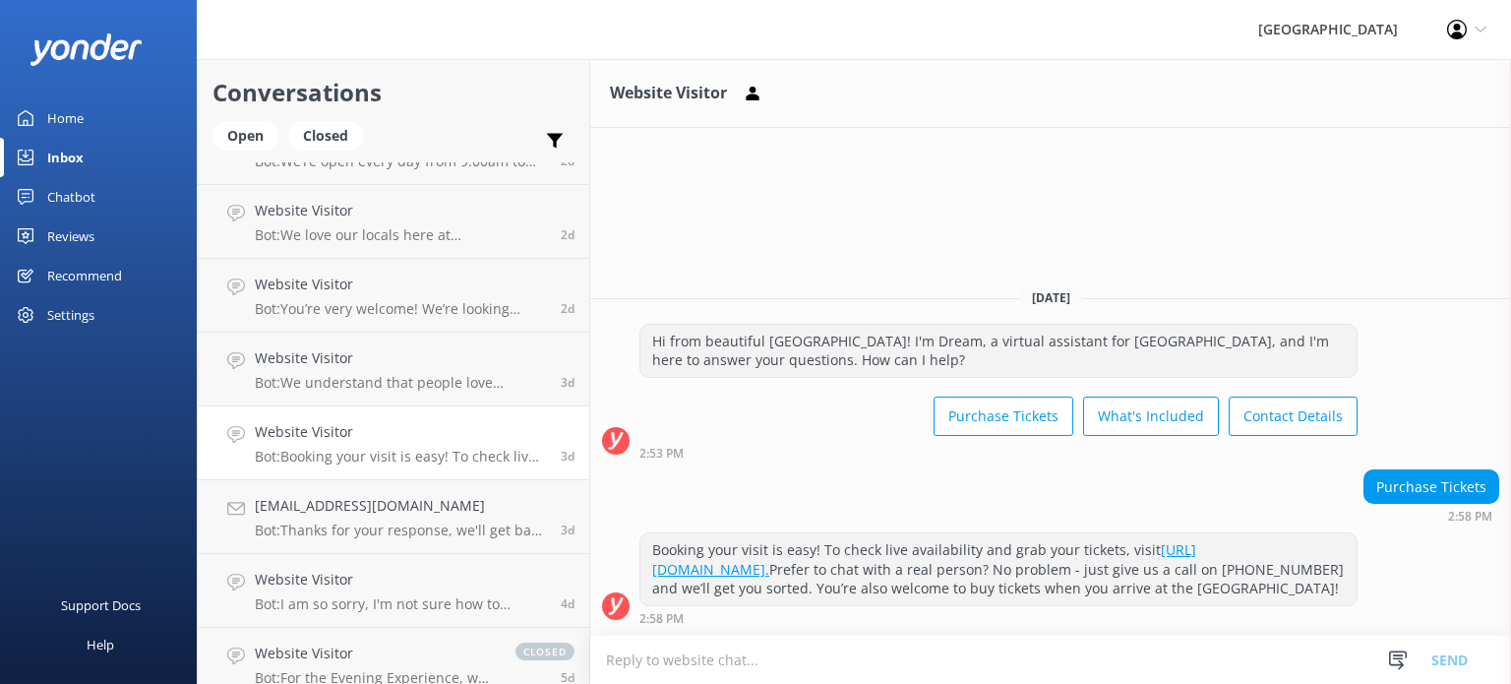
scroll to position [423, 0]
click at [396, 503] on h4 "[EMAIL_ADDRESS][DOMAIN_NAME]" at bounding box center [400, 503] width 291 height 22
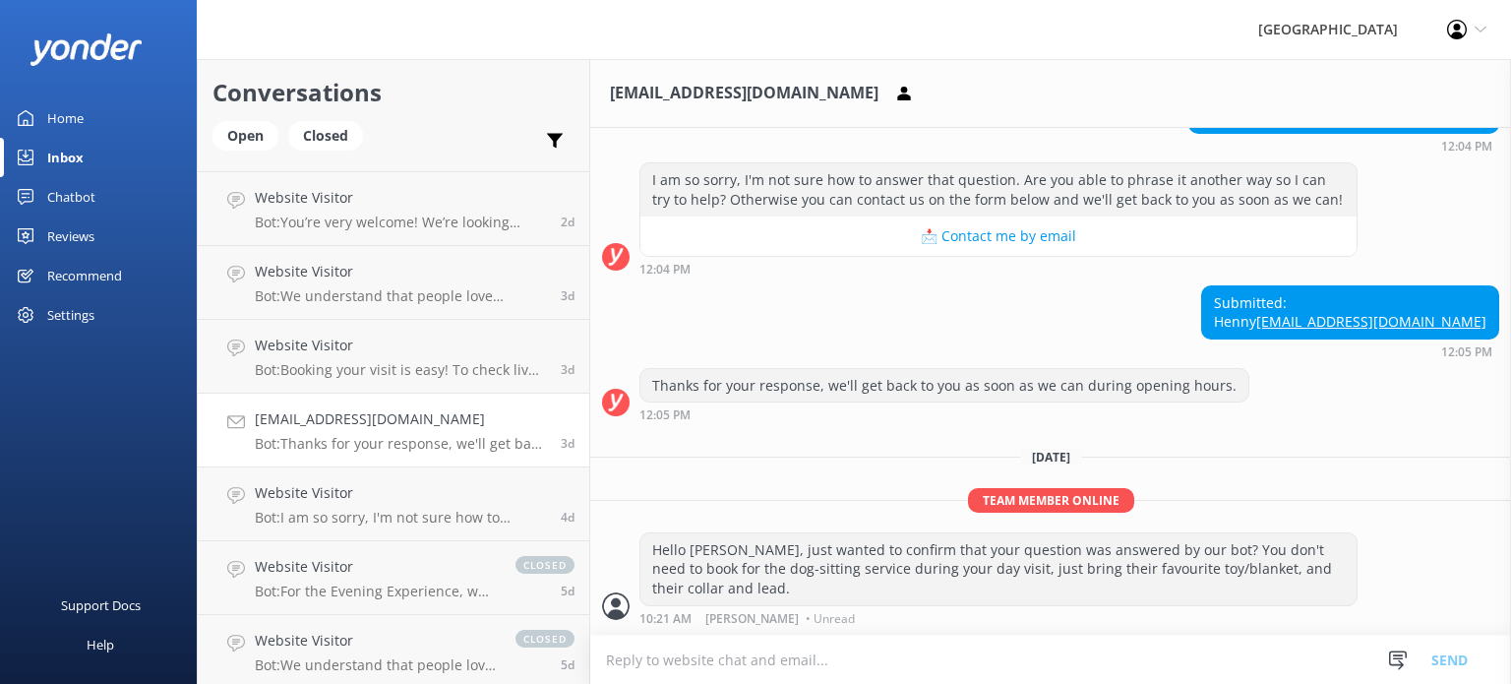
scroll to position [510, 0]
click at [395, 514] on p "Bot: I am so sorry, I'm not sure how to answer that question. Are you able to p…" at bounding box center [400, 515] width 291 height 18
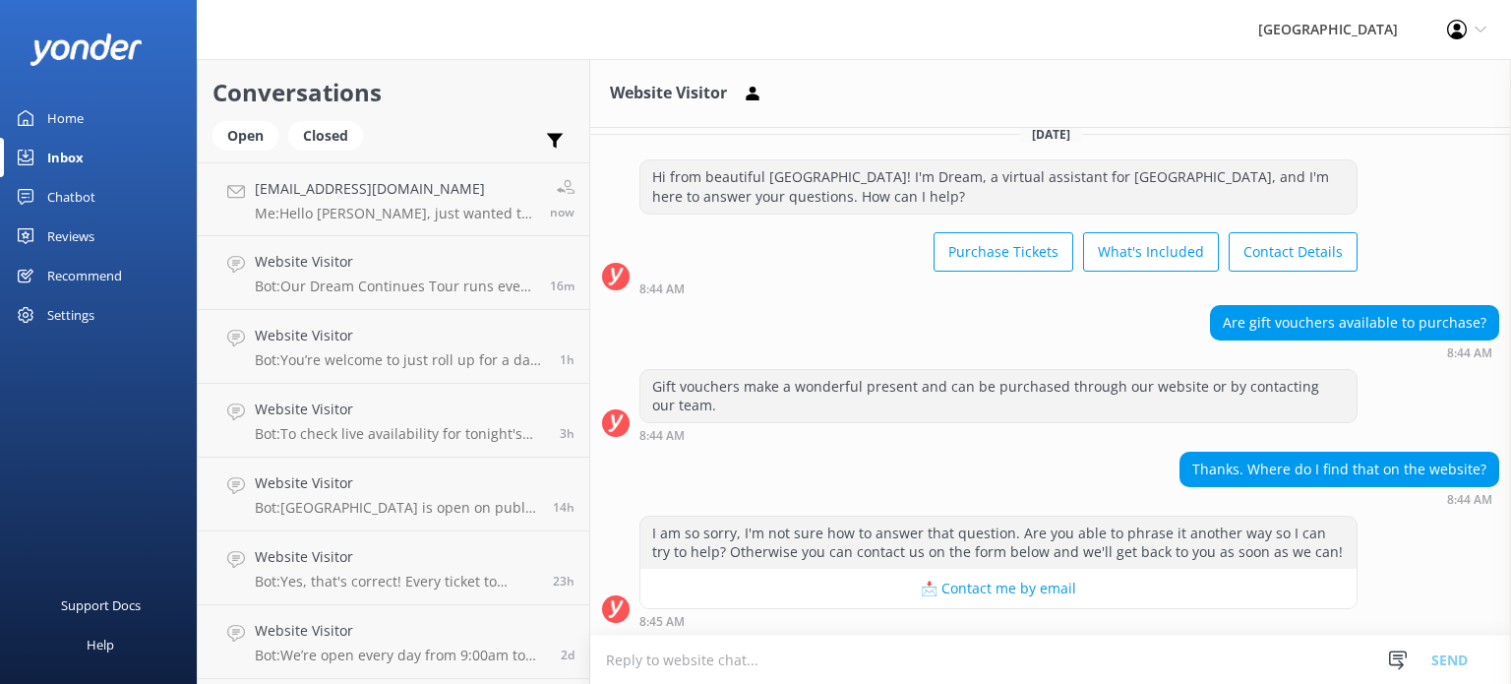
click at [45, 142] on link "Inbox" at bounding box center [98, 157] width 197 height 39
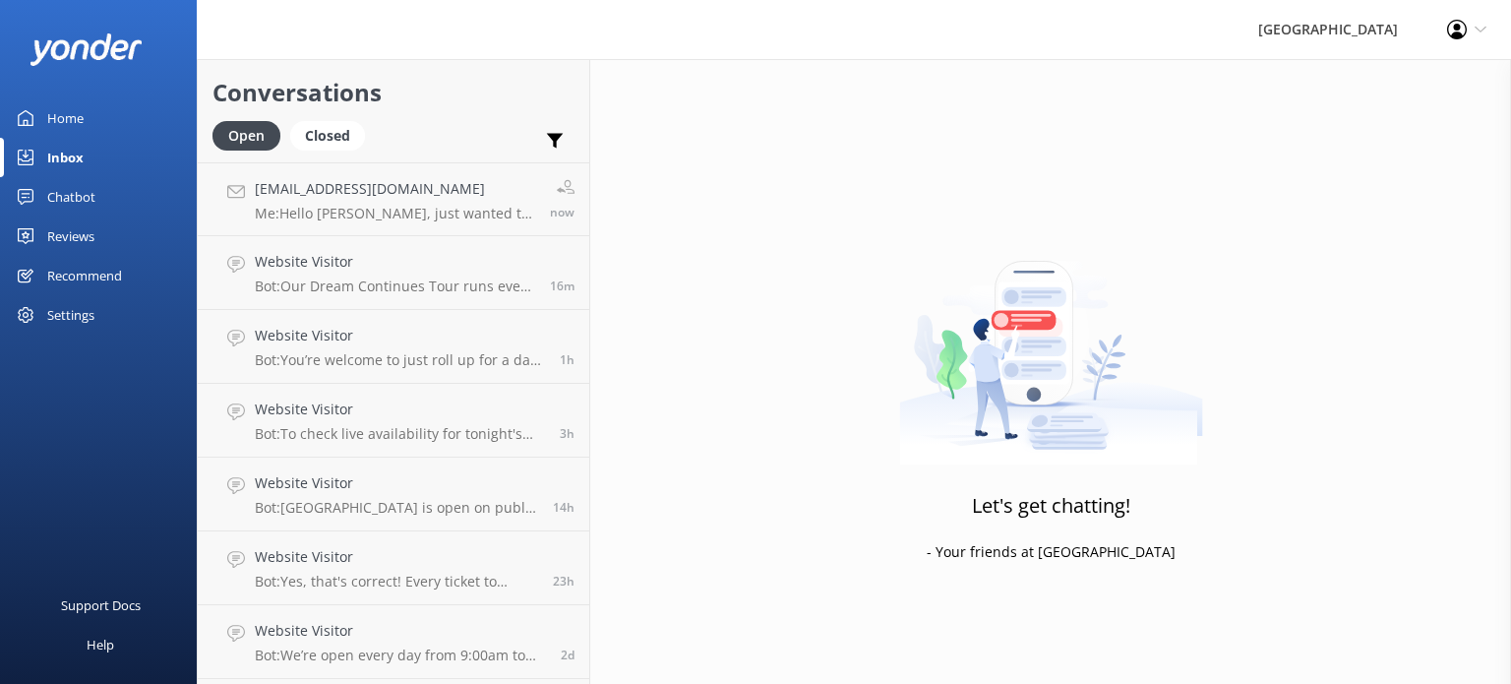
click at [73, 196] on div "Chatbot" at bounding box center [71, 196] width 48 height 39
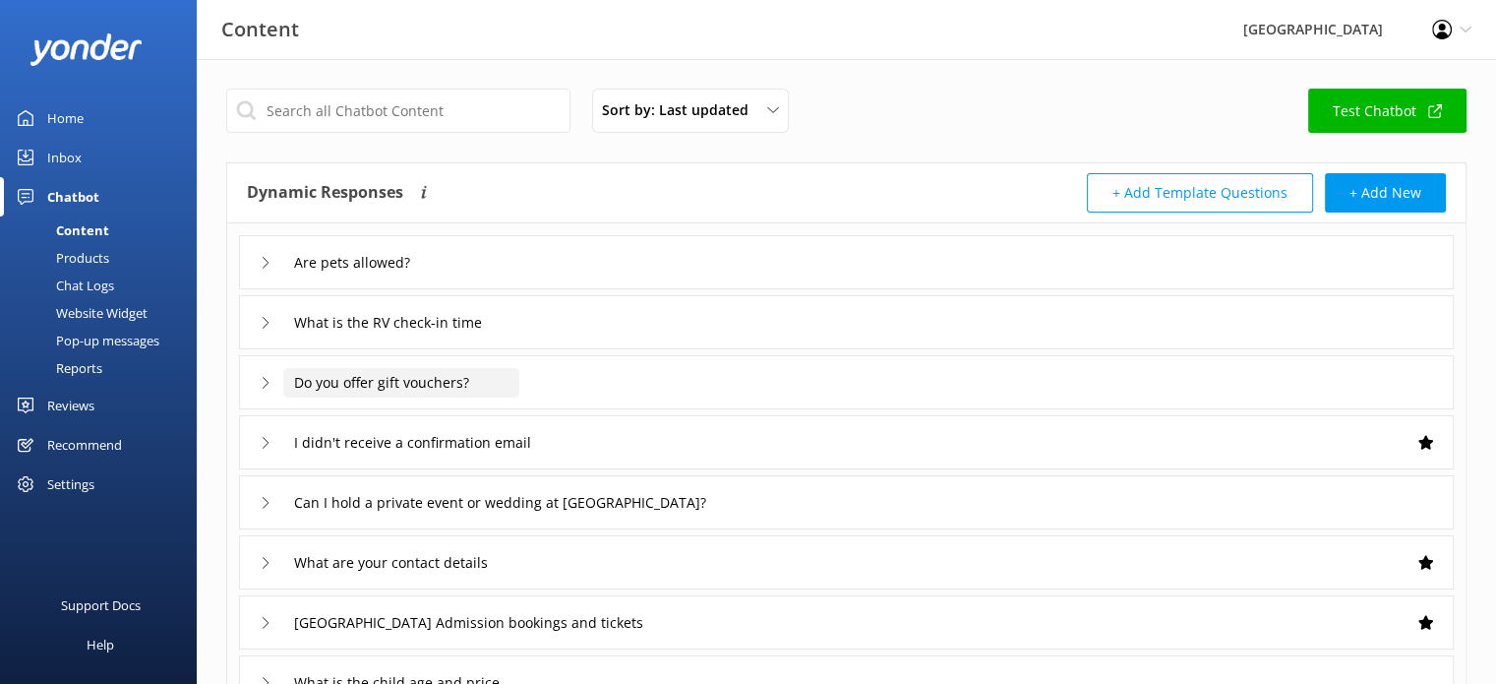
click at [430, 391] on input "Do you offer gift vouchers?" at bounding box center [401, 383] width 236 height 30
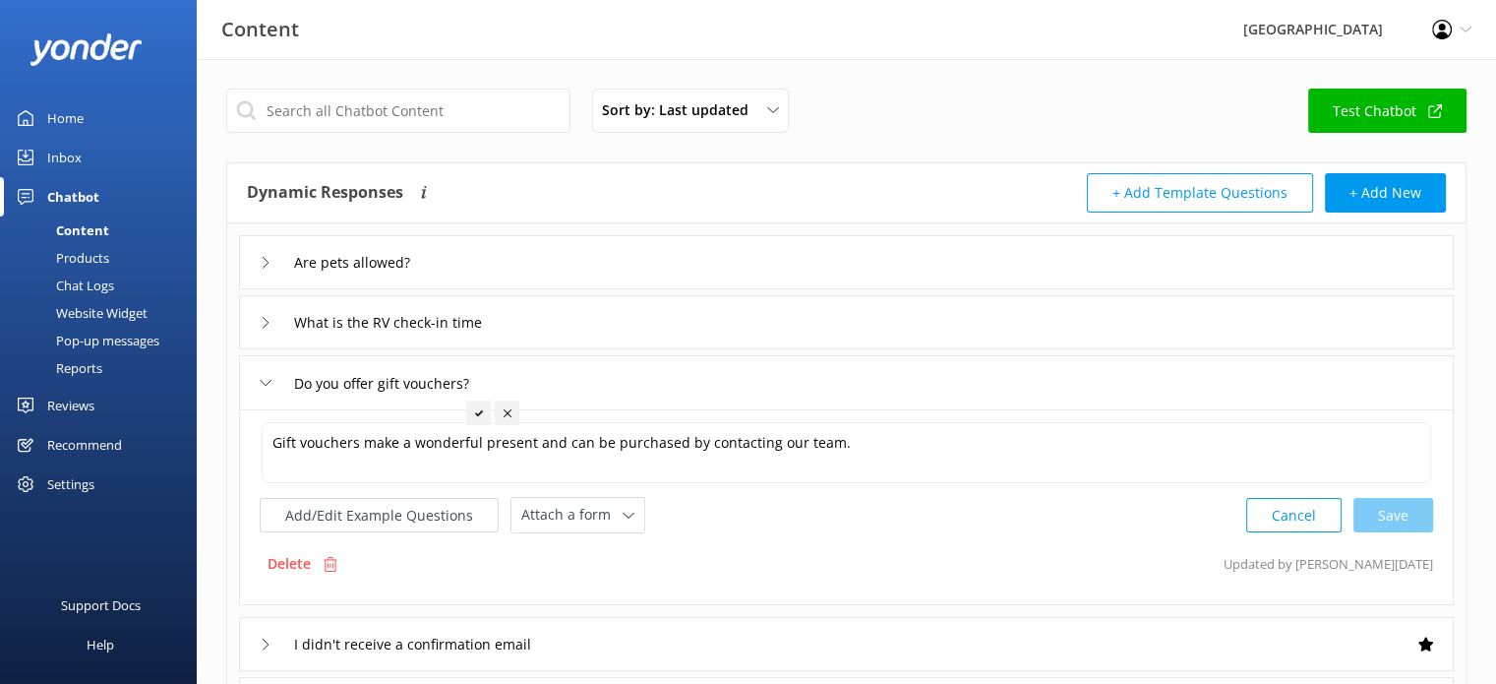
click at [71, 112] on div "Home" at bounding box center [65, 117] width 36 height 39
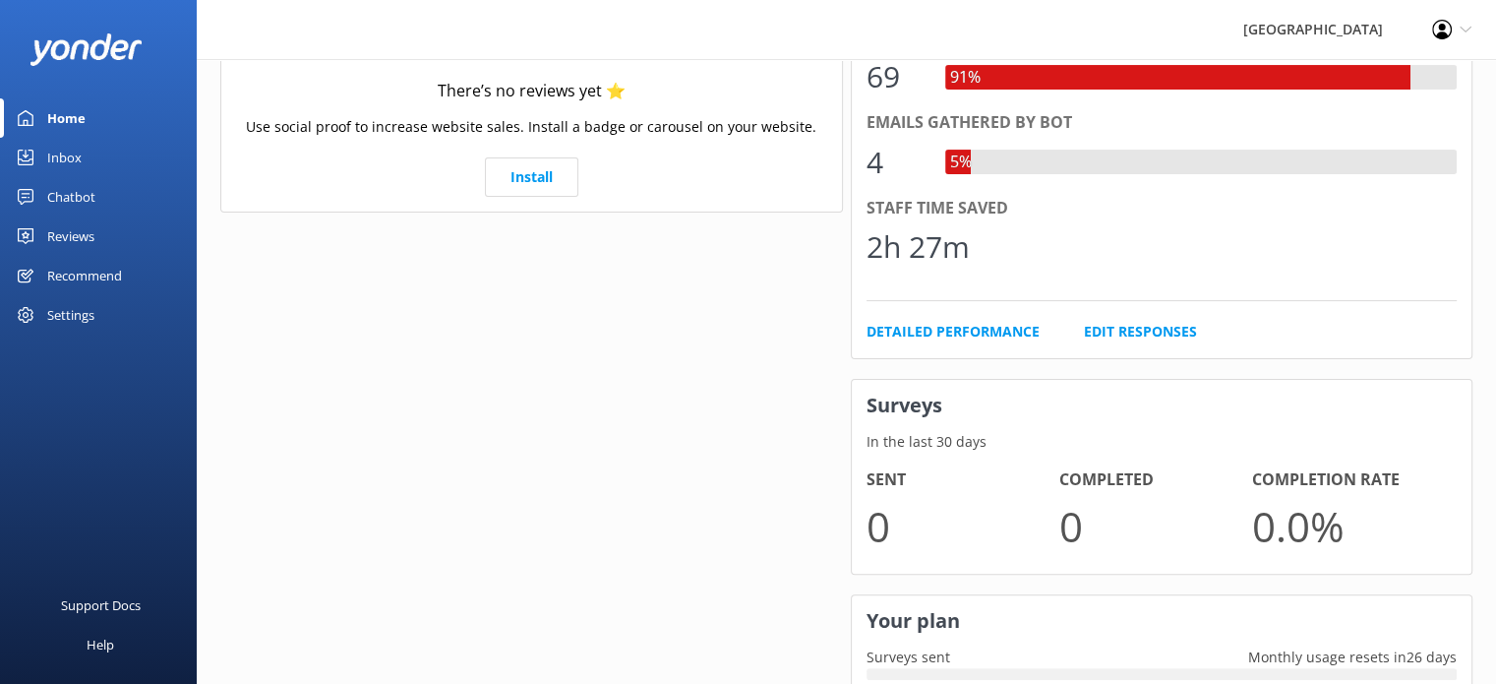
scroll to position [607, 0]
